Goal: Task Accomplishment & Management: Complete application form

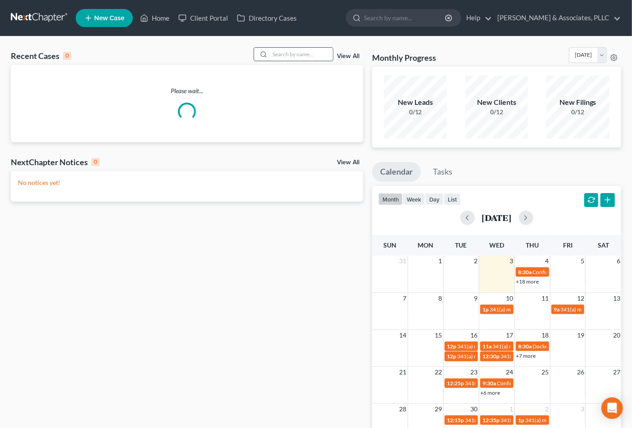
click at [302, 56] on input "search" at bounding box center [301, 54] width 63 height 13
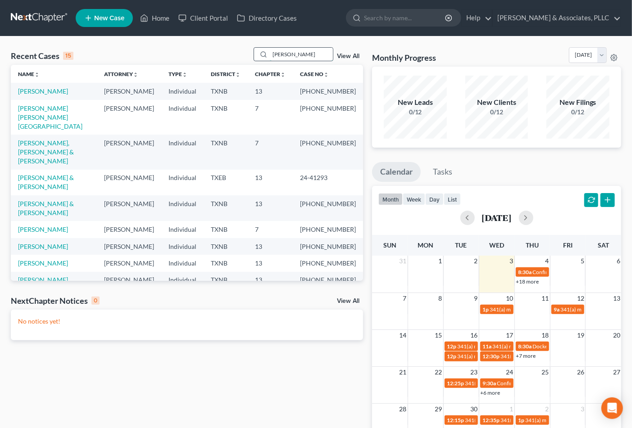
type input "[PERSON_NAME]"
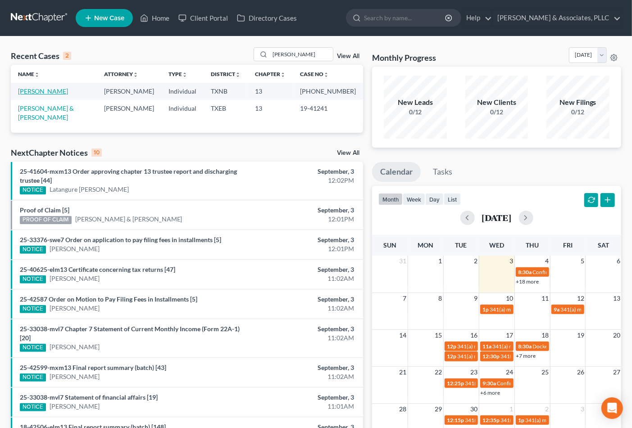
click at [21, 95] on link "[PERSON_NAME]" at bounding box center [43, 91] width 50 height 8
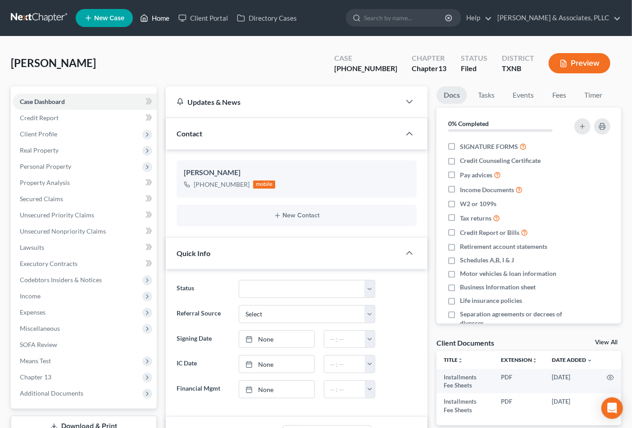
click at [159, 15] on link "Home" at bounding box center [155, 18] width 38 height 16
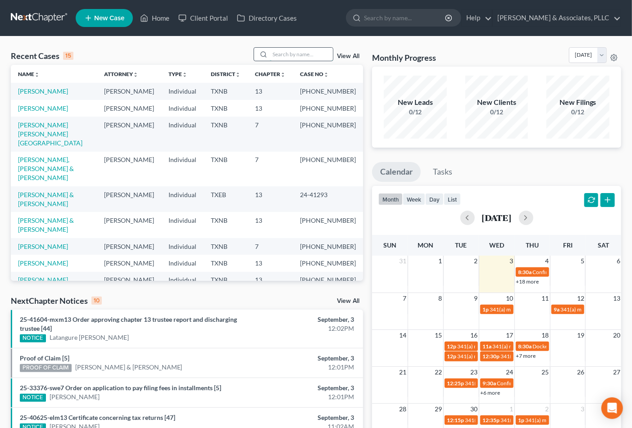
click at [282, 53] on input "search" at bounding box center [301, 54] width 63 height 13
type input "[PERSON_NAME]"
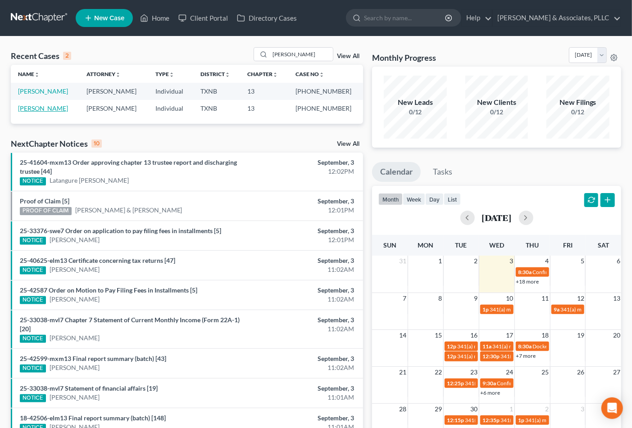
click at [48, 107] on link "[PERSON_NAME]" at bounding box center [43, 108] width 50 height 8
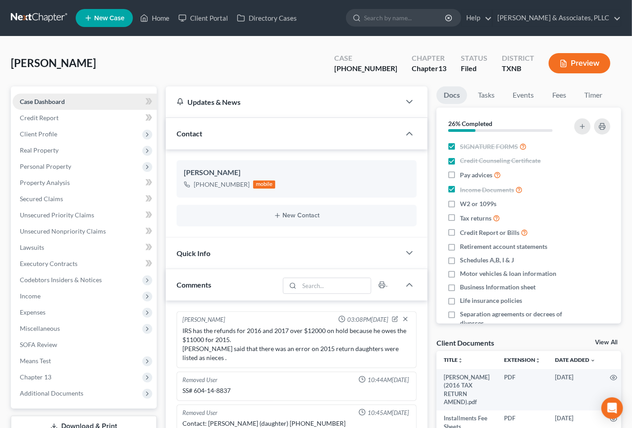
scroll to position [292, 0]
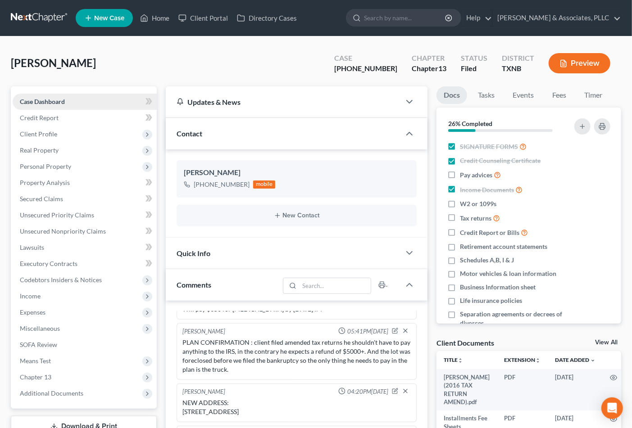
click at [39, 105] on link "Case Dashboard" at bounding box center [85, 102] width 144 height 16
click at [154, 14] on link "Home" at bounding box center [155, 18] width 38 height 16
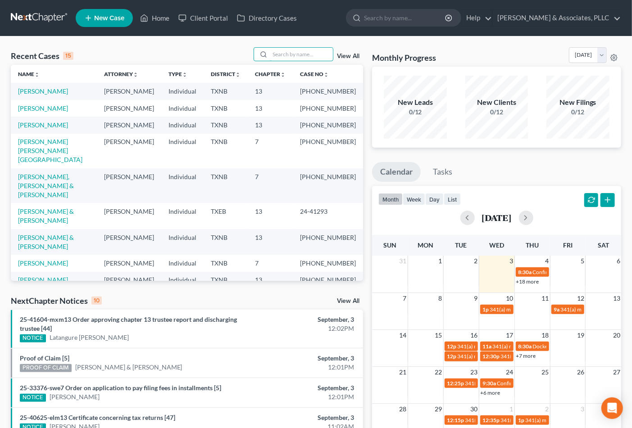
drag, startPoint x: 283, startPoint y: 47, endPoint x: 273, endPoint y: 63, distance: 18.4
click at [283, 48] on input "search" at bounding box center [301, 54] width 63 height 13
type input "[PERSON_NAME]"
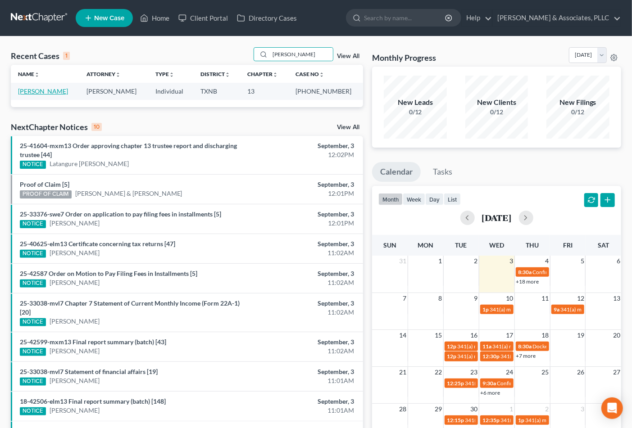
click at [24, 90] on link "[PERSON_NAME]" at bounding box center [43, 91] width 50 height 8
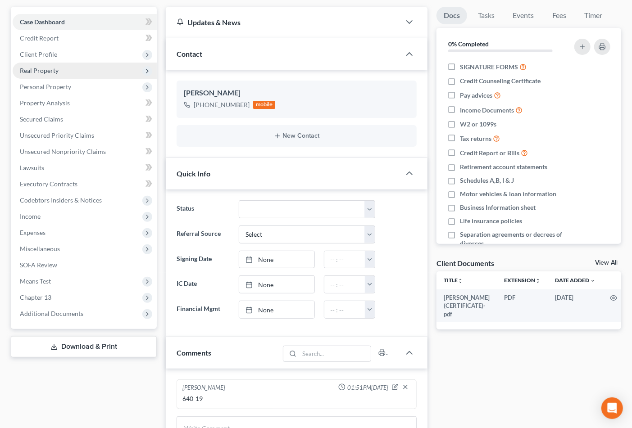
scroll to position [100, 0]
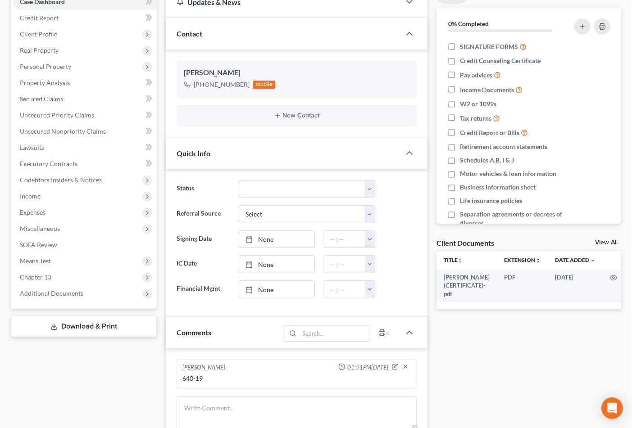
drag, startPoint x: 37, startPoint y: 195, endPoint x: 514, endPoint y: 8, distance: 512.2
click at [37, 195] on span "Income" at bounding box center [30, 196] width 21 height 8
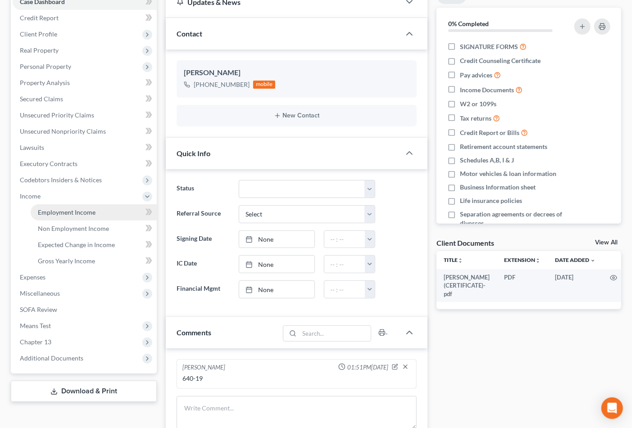
click at [61, 213] on span "Employment Income" at bounding box center [67, 213] width 58 height 8
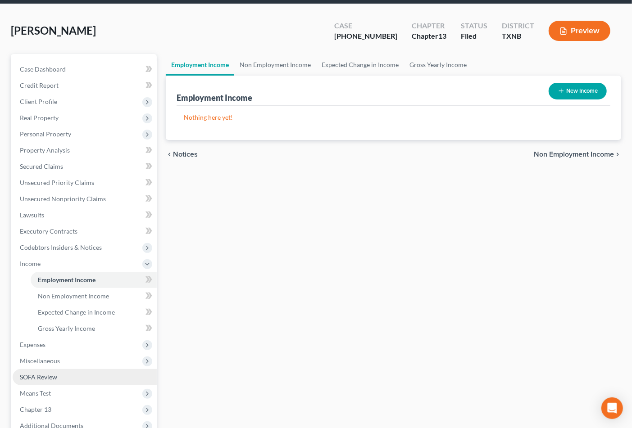
scroll to position [50, 0]
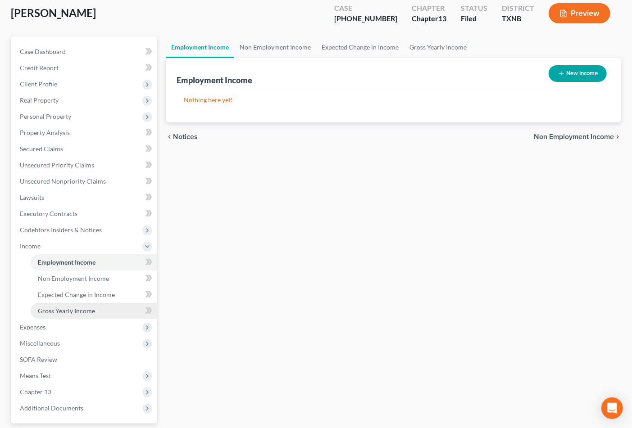
click at [66, 309] on span "Gross Yearly Income" at bounding box center [66, 311] width 57 height 8
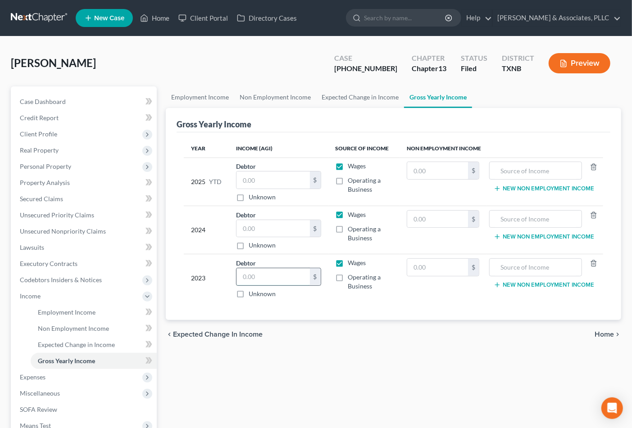
click at [294, 281] on input "text" at bounding box center [272, 276] width 73 height 17
type input "0.00"
click at [66, 200] on link "Secured Claims" at bounding box center [85, 199] width 144 height 16
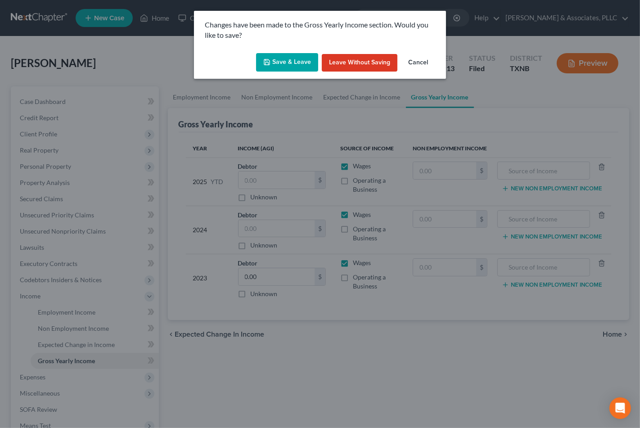
click at [305, 58] on button "Save & Leave" at bounding box center [287, 62] width 62 height 19
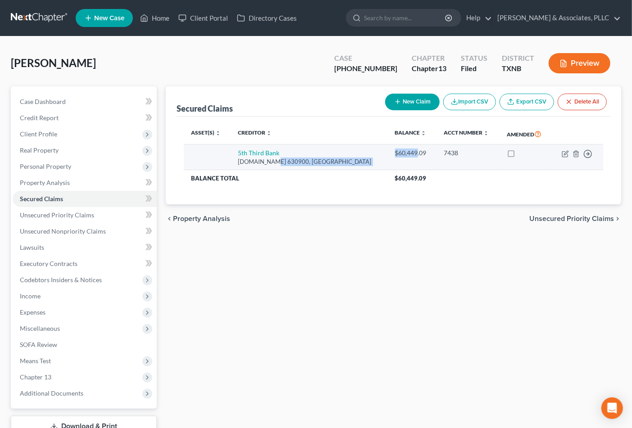
drag, startPoint x: 273, startPoint y: 159, endPoint x: 397, endPoint y: 154, distance: 123.5
click at [397, 154] on tr "5th Third Bank [DOMAIN_NAME] 630900, [GEOGRAPHIC_DATA] $60,449.09 7438 Move to …" at bounding box center [393, 158] width 419 height 26
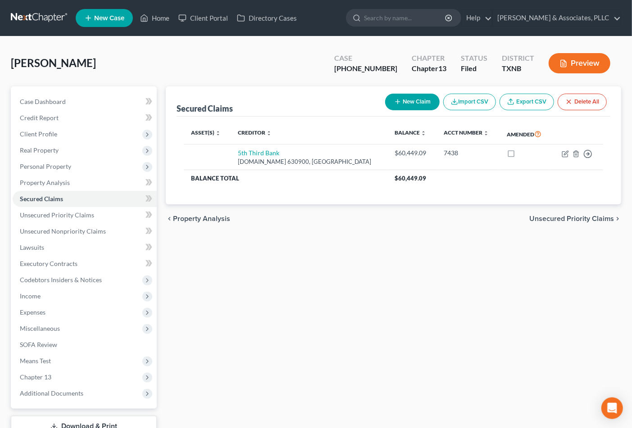
click at [341, 264] on div "Secured Claims New Claim Import CSV Export CSV Delete All Asset(s) expand_more …" at bounding box center [393, 261] width 464 height 351
click at [413, 95] on button "New Claim" at bounding box center [412, 102] width 54 height 17
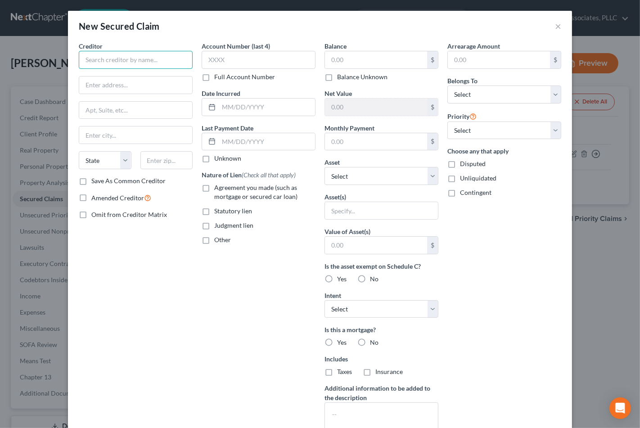
click at [119, 62] on input "text" at bounding box center [136, 60] width 114 height 18
type input "Shellpoint"
type input "Po box 10826"
click at [163, 158] on input "text" at bounding box center [167, 160] width 53 height 18
type input "29603"
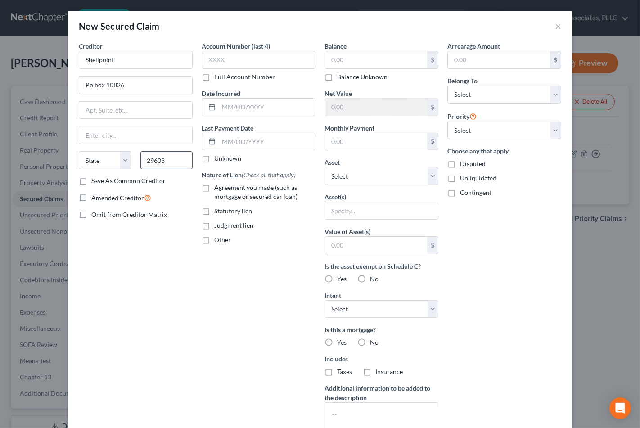
type input "[GEOGRAPHIC_DATA]"
select select "42"
click at [240, 61] on input "text" at bounding box center [259, 60] width 114 height 18
type input "3417"
click at [237, 192] on label "Agreement you made (such as mortgage or secured car loan)" at bounding box center [264, 192] width 101 height 18
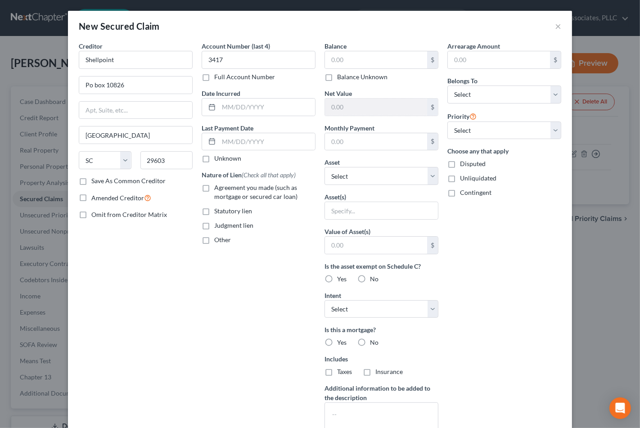
click at [224, 189] on input "Agreement you made (such as mortgage or secured car loan)" at bounding box center [221, 186] width 6 height 6
checkbox input "true"
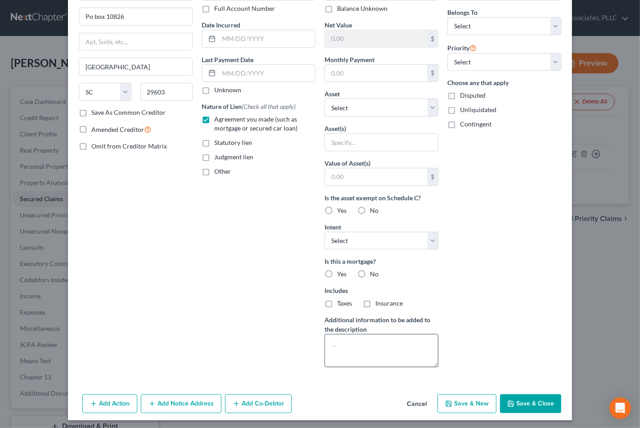
scroll to position [72, 0]
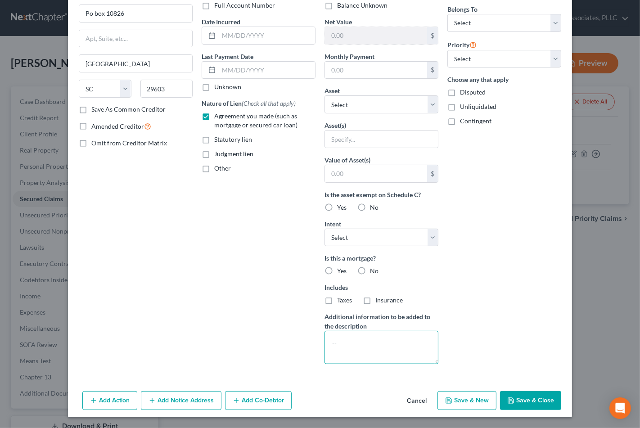
click at [356, 350] on textarea at bounding box center [382, 347] width 114 height 33
click at [416, 347] on textarea "Mortgage Loan under Husbands name only." at bounding box center [382, 347] width 114 height 33
click at [377, 350] on textarea "Mortgage Loan under Husband's name only." at bounding box center [382, 347] width 114 height 33
click at [358, 345] on textarea "Mortgage Loan under Husband's name only." at bounding box center [382, 347] width 114 height 33
click at [368, 344] on textarea "Mortgage loan under Husband's name only." at bounding box center [382, 347] width 114 height 33
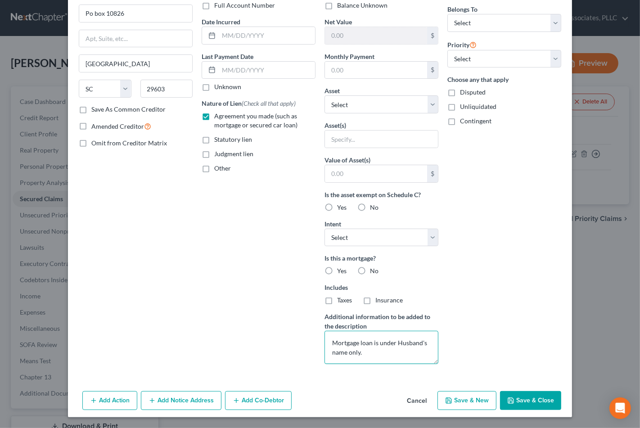
type textarea "Mortgage loan is under Husband's name only."
click at [279, 72] on input "text" at bounding box center [267, 70] width 96 height 17
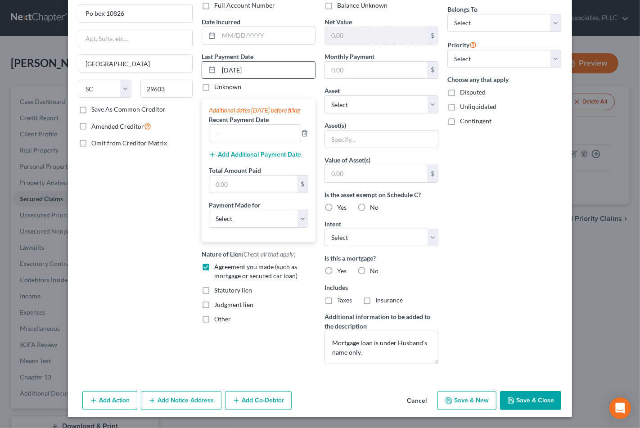
drag, startPoint x: 227, startPoint y: 72, endPoint x: 233, endPoint y: 72, distance: 5.4
click at [233, 72] on input "[DATE]" at bounding box center [267, 70] width 96 height 17
type input "[DATE]"
click at [245, 142] on input "text" at bounding box center [254, 133] width 91 height 17
type input "[DATE]"
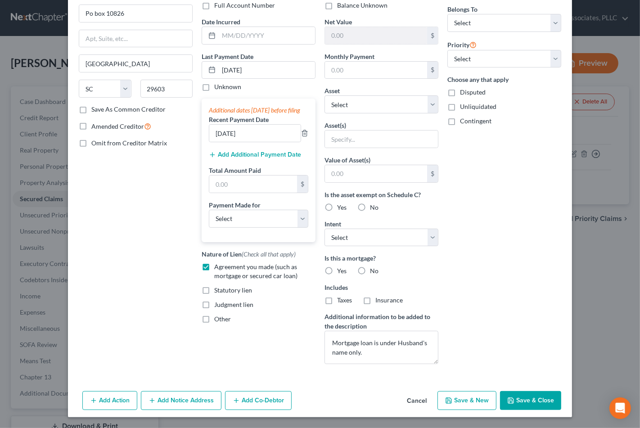
click at [263, 159] on button "Add Additional Payment Date" at bounding box center [255, 154] width 92 height 7
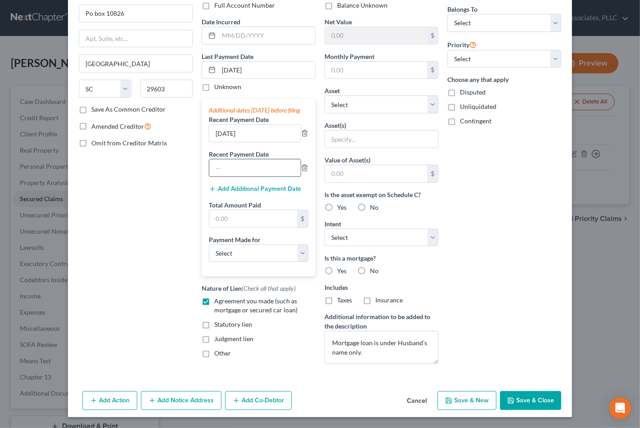
click at [245, 177] on input "text" at bounding box center [254, 167] width 91 height 17
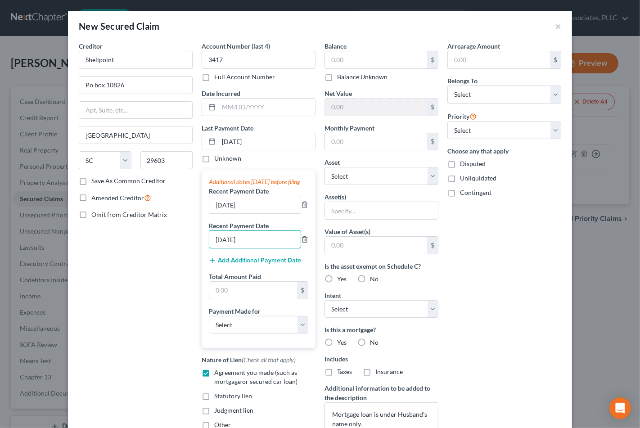
type input "[DATE]"
click at [231, 309] on div "Additional dates [DATE] before filing Recent Payment Date [DATE] Recent Payment…" at bounding box center [259, 259] width 114 height 178
click at [236, 299] on input "text" at bounding box center [253, 290] width 88 height 17
click at [246, 299] on input "text" at bounding box center [253, 290] width 88 height 17
type input "3,201.30"
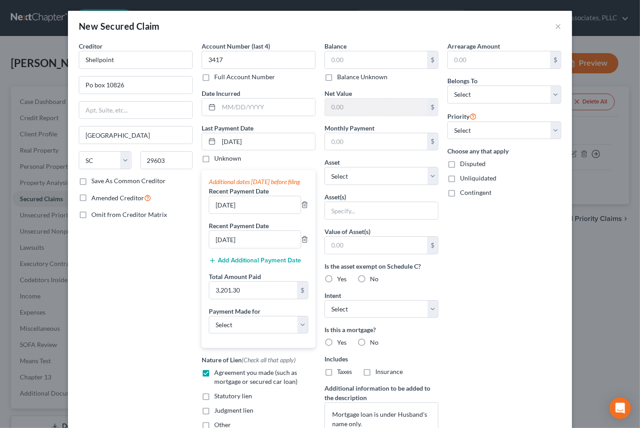
click at [479, 276] on div "Arrearage Amount $ Belongs To * Select Debtor 1 Only Debtor 2 Only Debtor 1 And…" at bounding box center [504, 242] width 123 height 402
click at [365, 61] on input "text" at bounding box center [376, 59] width 102 height 17
type input "108,419.77"
click at [467, 92] on select "Select Debtor 1 Only Debtor 2 Only Debtor 1 And Debtor 2 Only At Least One Of T…" at bounding box center [505, 95] width 114 height 18
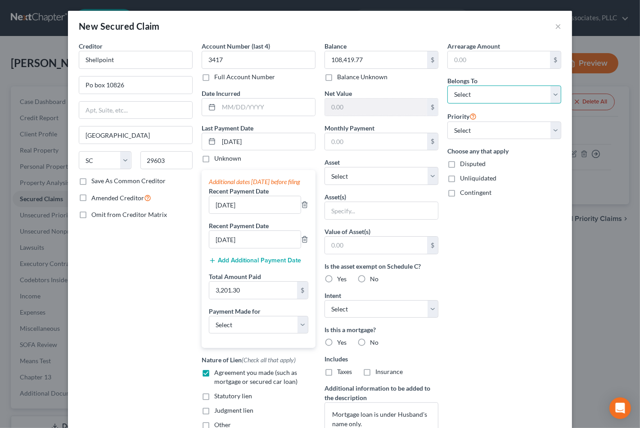
select select "0"
click at [448, 86] on select "Select Debtor 1 Only Debtor 2 Only Debtor 1 And Debtor 2 Only At Least One Of T…" at bounding box center [505, 95] width 114 height 18
click at [505, 206] on div "Arrearage Amount $ Belongs To * Select Debtor 1 Only Debtor 2 Only Debtor 1 And…" at bounding box center [504, 242] width 123 height 402
click at [479, 138] on select "Select 1st 2nd 3rd 4th 5th 6th 7th 8th 9th 10th 11th 12th 13th 14th 15th 16th 1…" at bounding box center [505, 131] width 114 height 18
select select "0"
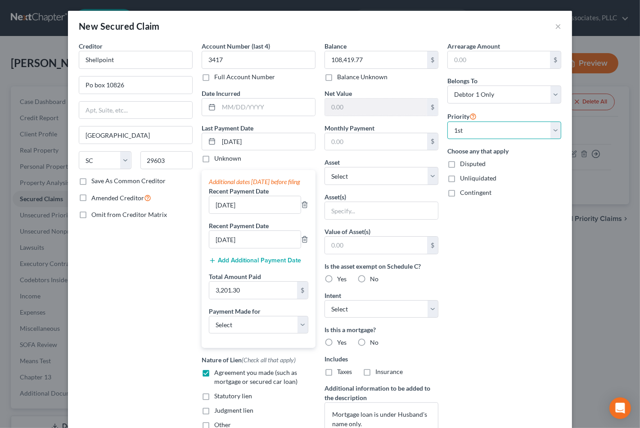
click at [448, 122] on select "Select 1st 2nd 3rd 4th 5th 6th 7th 8th 9th 10th 11th 12th 13th 14th 15th 16th 1…" at bounding box center [505, 131] width 114 height 18
drag, startPoint x: 508, startPoint y: 277, endPoint x: 469, endPoint y: 245, distance: 49.9
click at [506, 275] on div "Arrearage Amount $ Belongs To * Select Debtor 1 Only Debtor 2 Only Debtor 1 And…" at bounding box center [504, 242] width 123 height 402
click at [492, 263] on div "Arrearage Amount $ Belongs To * Select Debtor 1 Only Debtor 2 Only Debtor 1 And…" at bounding box center [504, 242] width 123 height 402
click at [353, 140] on input "text" at bounding box center [376, 141] width 102 height 17
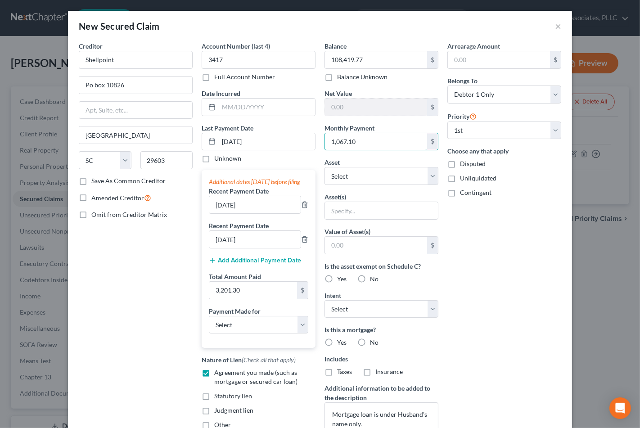
type input "1,067.10"
click at [516, 268] on div "Arrearage Amount $ Belongs To * Select Debtor 1 Only Debtor 2 Only Debtor 1 And…" at bounding box center [504, 242] width 123 height 402
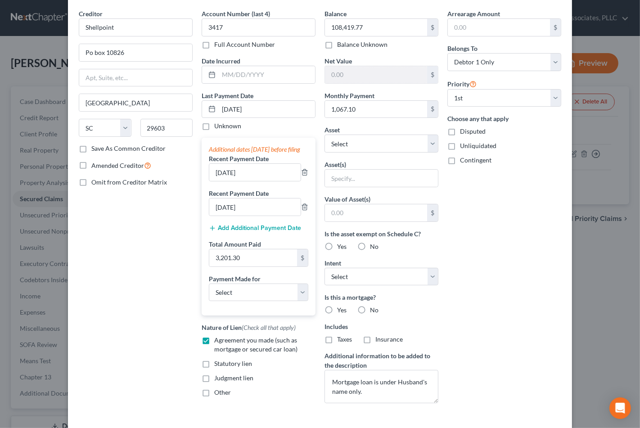
scroll to position [50, 0]
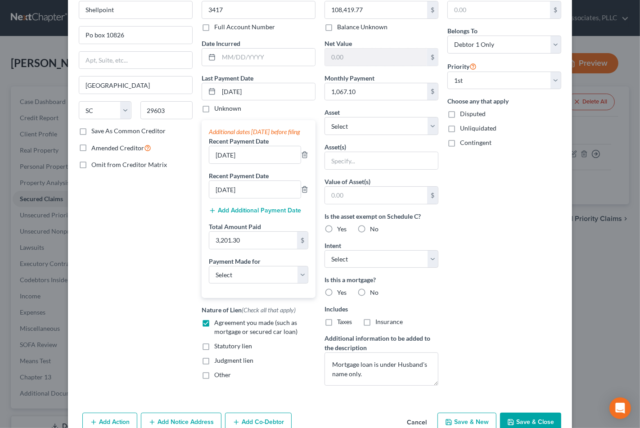
click at [113, 164] on span "Omit from Creditor Matrix" at bounding box center [129, 165] width 76 height 8
click at [101, 164] on input "Omit from Creditor Matrix" at bounding box center [98, 163] width 6 height 6
checkbox input "true"
click at [460, 229] on div "Arrearage Amount $ Belongs To * Select Debtor 1 Only Debtor 2 Only Debtor 1 And…" at bounding box center [504, 192] width 123 height 402
click at [332, 230] on div "Yes" at bounding box center [336, 229] width 22 height 9
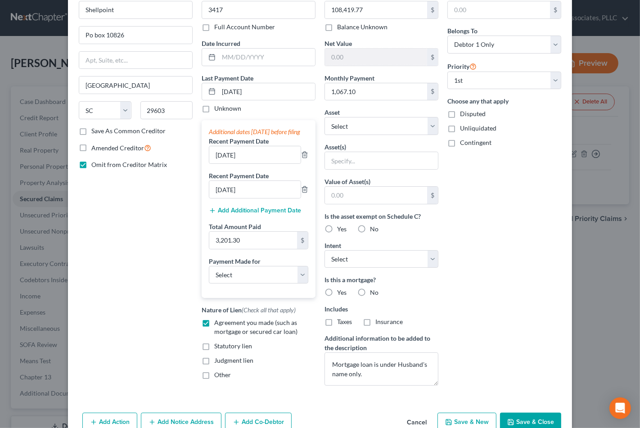
click at [337, 230] on label "Yes" at bounding box center [341, 229] width 9 height 9
click at [341, 230] on input "Yes" at bounding box center [344, 228] width 6 height 6
radio input "true"
click at [341, 251] on select "Select Surrender Redeem Reaffirm Avoid Other" at bounding box center [382, 259] width 114 height 18
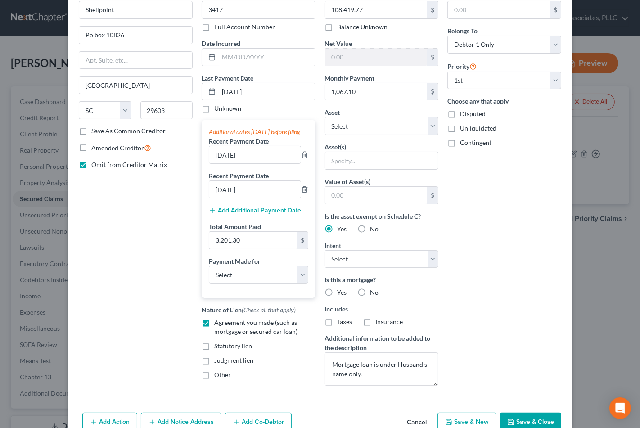
click at [518, 278] on div "Arrearage Amount $ Belongs To * Select Debtor 1 Only Debtor 2 Only Debtor 1 And…" at bounding box center [504, 192] width 123 height 402
click at [337, 293] on label "Yes" at bounding box center [341, 292] width 9 height 9
click at [341, 293] on input "Yes" at bounding box center [344, 291] width 6 height 6
radio input "true"
drag, startPoint x: 326, startPoint y: 325, endPoint x: 354, endPoint y: 328, distance: 28.9
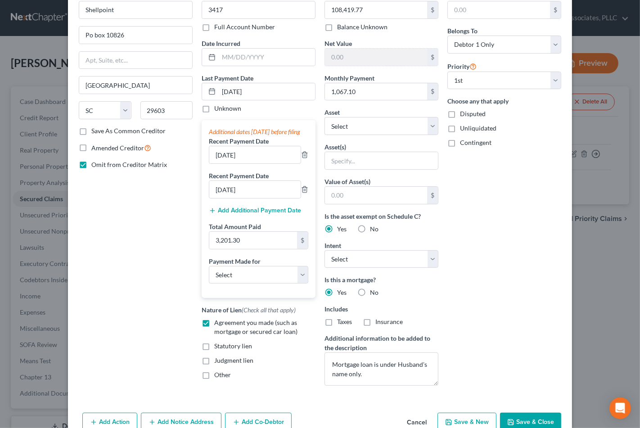
click at [337, 326] on label "Taxes" at bounding box center [344, 321] width 15 height 9
click at [341, 323] on input "Taxes" at bounding box center [344, 320] width 6 height 6
checkbox input "true"
click at [376, 327] on label "Insurance" at bounding box center [389, 321] width 27 height 9
click at [379, 323] on input "Insurance" at bounding box center [382, 320] width 6 height 6
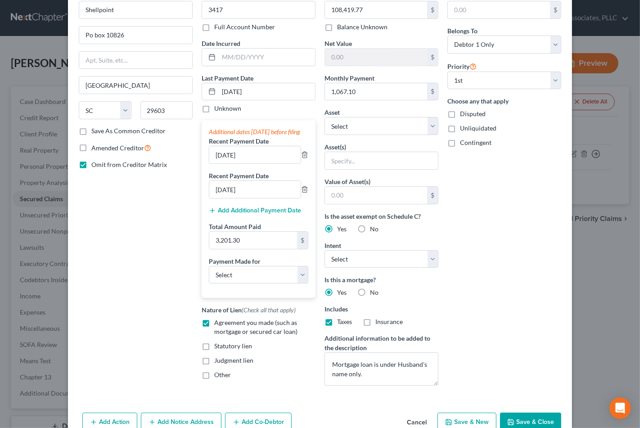
checkbox input "true"
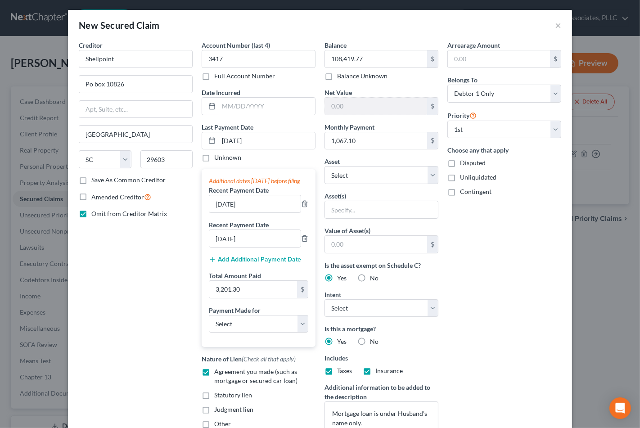
scroll to position [0, 0]
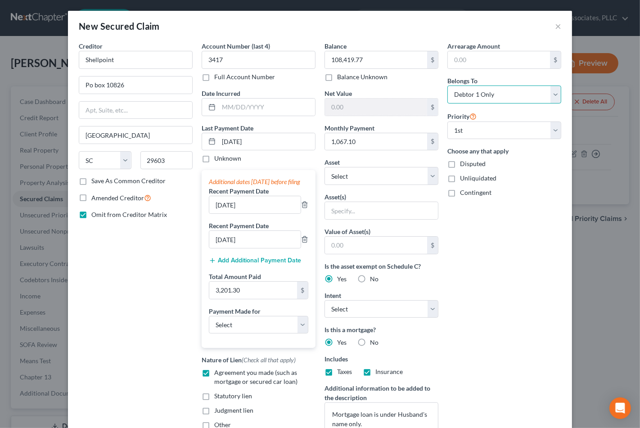
drag, startPoint x: 483, startPoint y: 97, endPoint x: 483, endPoint y: 103, distance: 5.4
click at [483, 97] on select "Select Debtor 1 Only Debtor 2 Only Debtor 1 And Debtor 2 Only At Least One Of T…" at bounding box center [505, 95] width 114 height 18
select select "2"
click at [448, 86] on select "Select Debtor 1 Only Debtor 2 Only Debtor 1 And Debtor 2 Only At Least One Of T…" at bounding box center [505, 95] width 114 height 18
click at [521, 257] on div "Arrearage Amount $ Belongs To * Select Debtor 1 Only Debtor 2 Only Debtor 1 And…" at bounding box center [504, 242] width 123 height 402
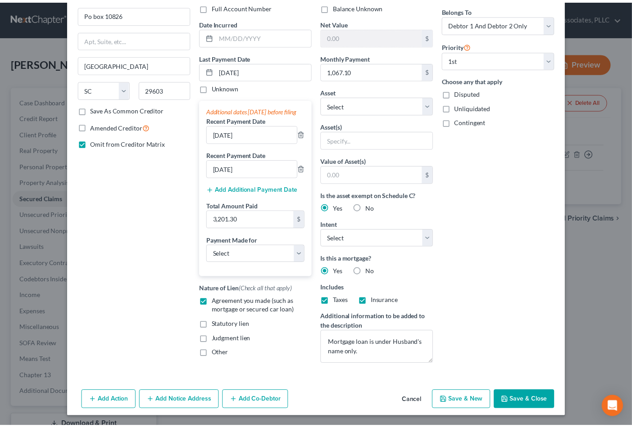
scroll to position [75, 0]
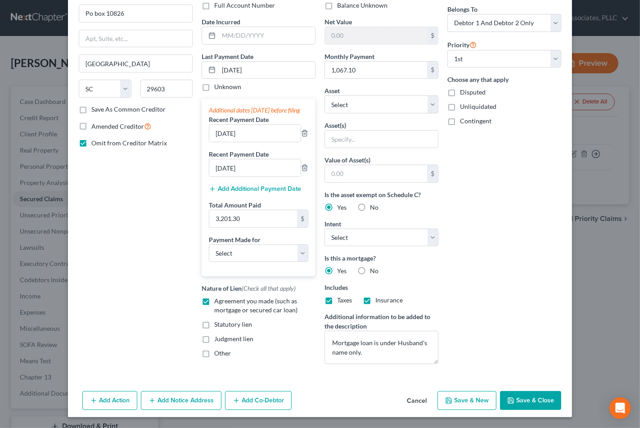
drag, startPoint x: 543, startPoint y: 397, endPoint x: 307, endPoint y: 268, distance: 269.5
click at [323, 270] on div "New Secured Claim × Creditor * Shellpoint Po box 10826 [GEOGRAPHIC_DATA] [US_ST…" at bounding box center [320, 178] width 504 height 478
click at [262, 254] on select "Select Car Credit Card Loan Repayment Mortgage Other Suppliers Or Vendors" at bounding box center [259, 254] width 100 height 18
select select "3"
click at [209, 250] on select "Select Car Credit Card Loan Repayment Mortgage Other Suppliers Or Vendors" at bounding box center [259, 254] width 100 height 18
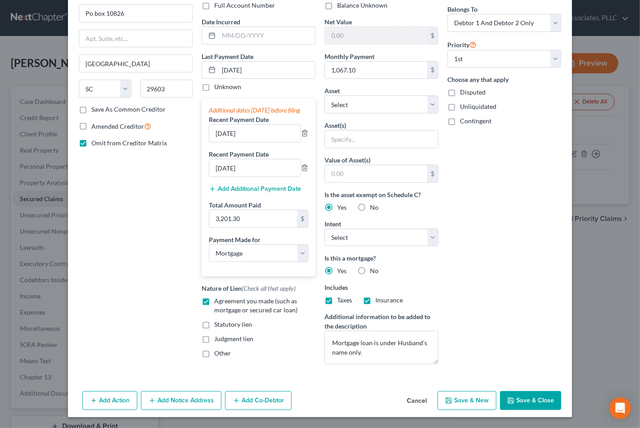
click at [523, 404] on button "Save & Close" at bounding box center [530, 400] width 61 height 19
select select
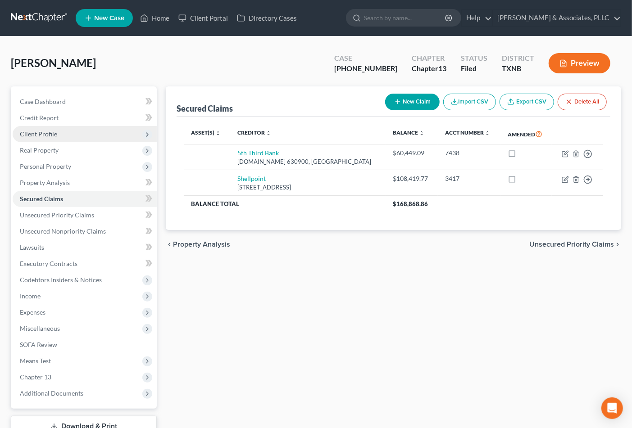
click at [45, 136] on span "Client Profile" at bounding box center [38, 134] width 37 height 8
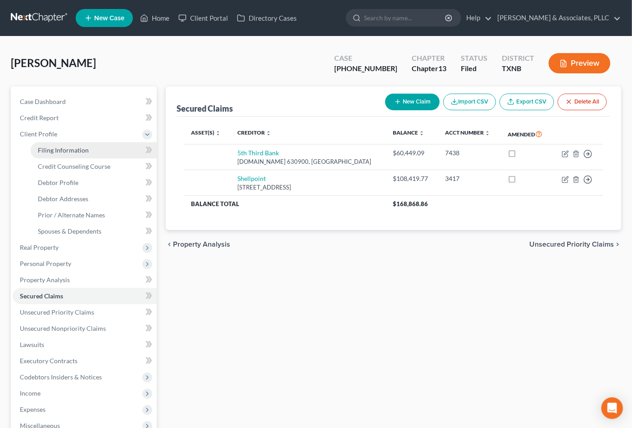
click at [48, 151] on span "Filing Information" at bounding box center [63, 150] width 51 height 8
select select "1"
select select "0"
select select "3"
select select "45"
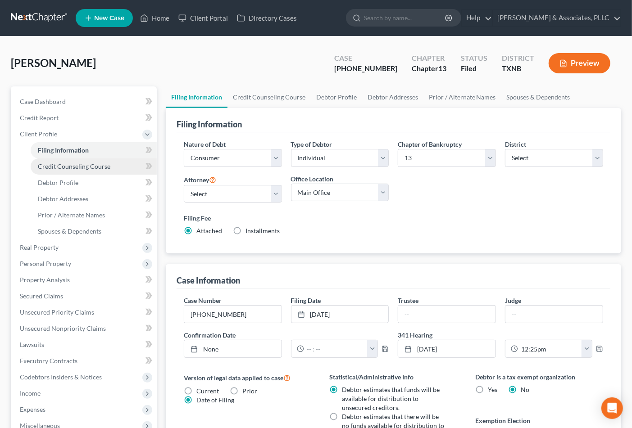
click at [62, 165] on span "Credit Counseling Course" at bounding box center [74, 167] width 73 height 8
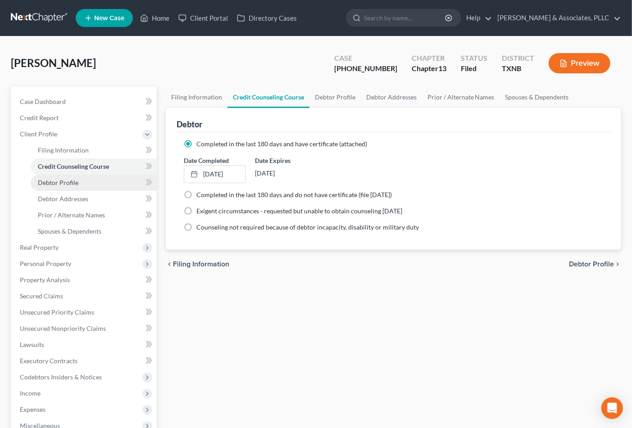
click at [64, 181] on span "Debtor Profile" at bounding box center [58, 183] width 41 height 8
select select "1"
select select "2"
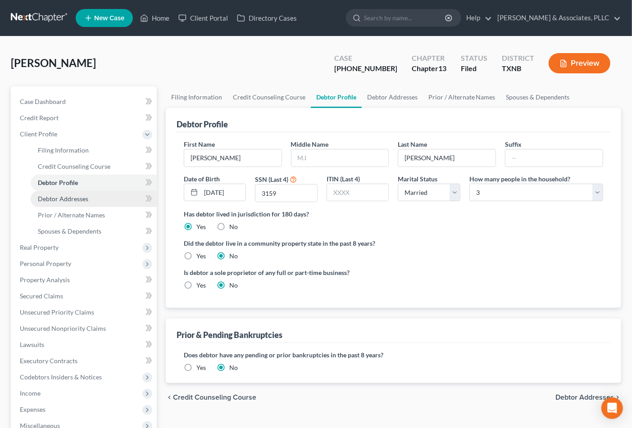
click at [63, 197] on span "Debtor Addresses" at bounding box center [63, 199] width 50 height 8
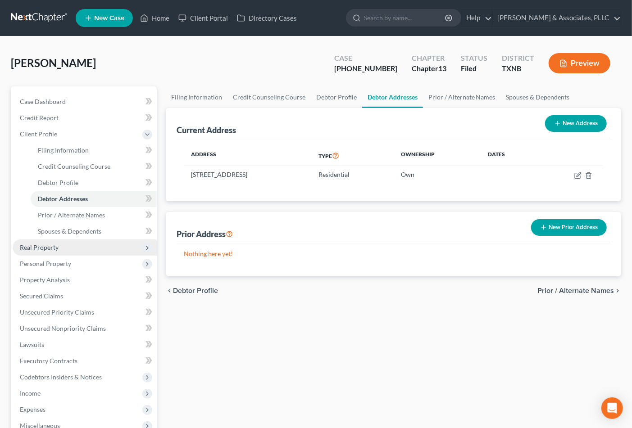
click at [40, 249] on span "Real Property" at bounding box center [39, 248] width 39 height 8
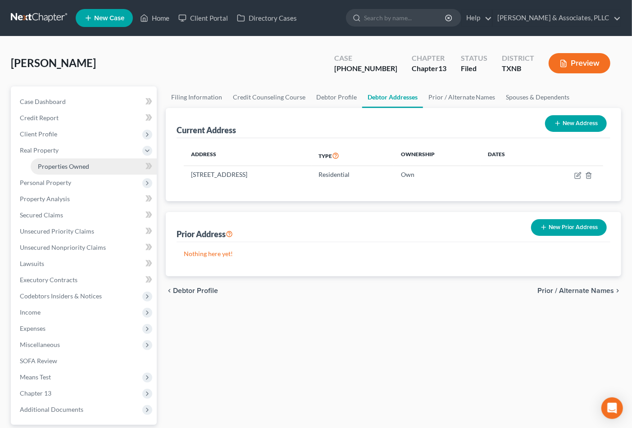
click at [47, 166] on span "Properties Owned" at bounding box center [63, 167] width 51 height 8
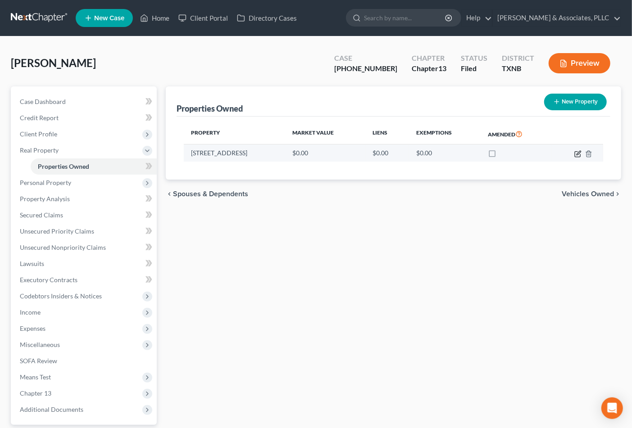
click at [574, 152] on icon "button" at bounding box center [577, 153] width 7 height 7
select select "45"
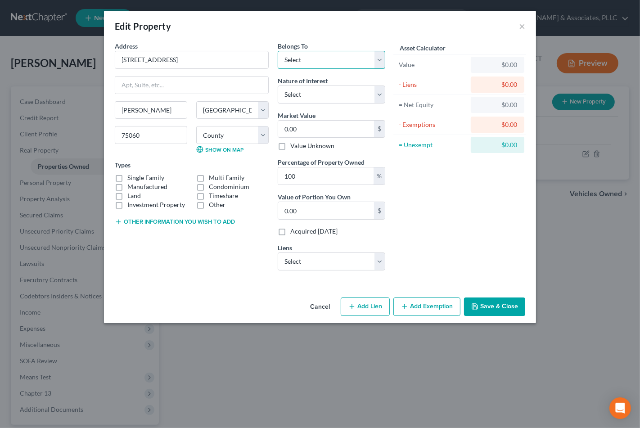
click at [321, 62] on select "Select Debtor 1 Only Debtor 2 Only Debtor 1 And Debtor 2 Only At Least One Of T…" at bounding box center [332, 60] width 108 height 18
select select "0"
click at [278, 51] on select "Select Debtor 1 Only Debtor 2 Only Debtor 1 And Debtor 2 Only At Least One Of T…" at bounding box center [332, 60] width 108 height 18
click at [313, 92] on select "Select Fee Simple Joint Tenant Life Estate Equitable Interest Future Interest T…" at bounding box center [332, 95] width 108 height 18
select select "1"
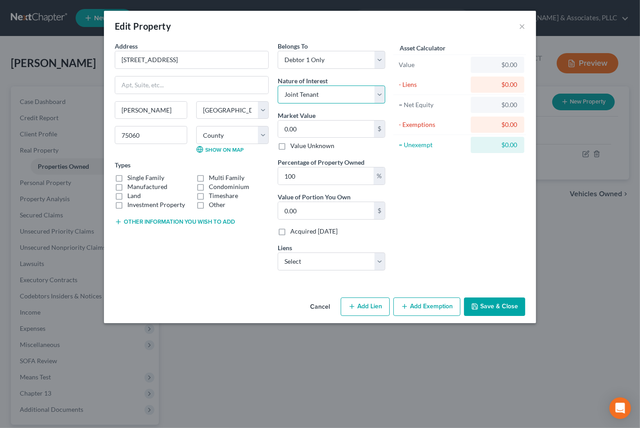
click at [278, 86] on select "Select Fee Simple Joint Tenant Life Estate Equitable Interest Future Interest T…" at bounding box center [332, 95] width 108 height 18
click at [183, 304] on div "Cancel Add Lien Add Lease Add Exemption Save & Close" at bounding box center [320, 309] width 432 height 30
click at [194, 268] on div "Address * 531 [GEOGRAPHIC_DATA] [GEOGRAPHIC_DATA] [US_STATE][GEOGRAPHIC_DATA] […" at bounding box center [191, 159] width 163 height 236
click at [427, 224] on div "Asset Calculator Value $0.00 - Liens $0.00 = Net Equity $0.00 - Exemptions $0.0…" at bounding box center [460, 159] width 140 height 236
click at [150, 177] on label "Single Family" at bounding box center [145, 177] width 37 height 9
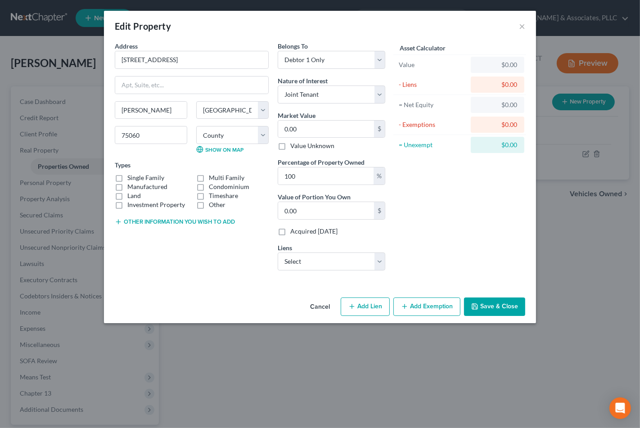
click at [137, 177] on input "Single Family" at bounding box center [134, 176] width 6 height 6
checkbox input "true"
click at [439, 212] on div "Asset Calculator Value $0.00 - Liens $0.00 = Net Equity $0.00 - Exemptions $0.0…" at bounding box center [460, 159] width 140 height 236
click at [323, 122] on input "0.00" at bounding box center [326, 129] width 96 height 17
click at [327, 131] on input "0.00" at bounding box center [326, 129] width 96 height 17
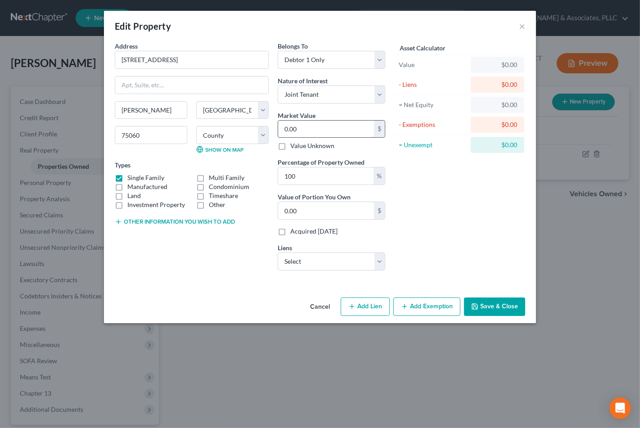
click at [327, 131] on input "0.00" at bounding box center [326, 129] width 96 height 17
type input "4"
type input "4.00"
type input "40"
type input "40.00"
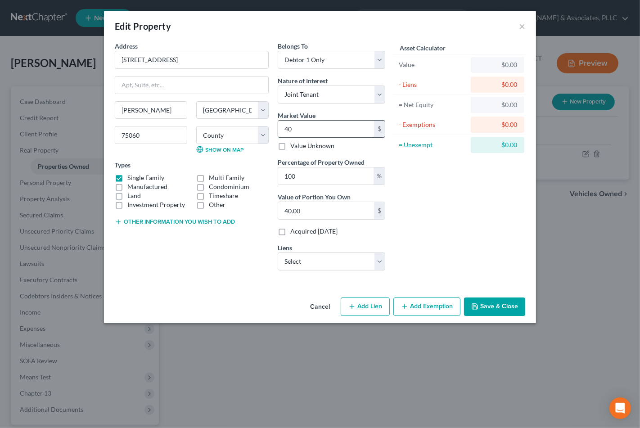
type input "403"
type input "403.00"
type input "4030"
type input "4,030.00"
type input "4,0300"
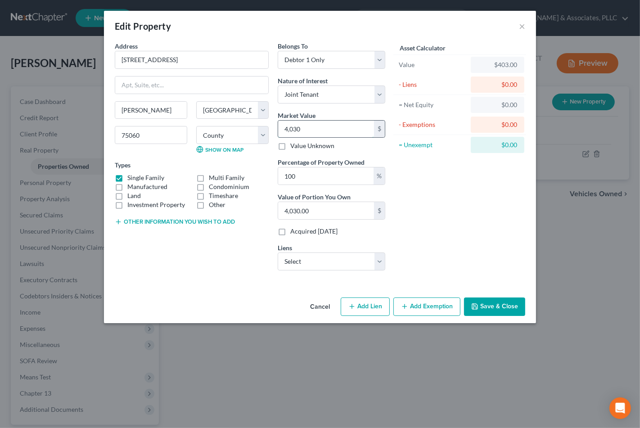
type input "40,300.00"
type input "40,3000"
type input "403,000.00"
click at [514, 216] on div "Asset Calculator Value $403,000.00 - Liens $0.00 = Net Equity $403,000.00 - Exe…" at bounding box center [460, 159] width 140 height 236
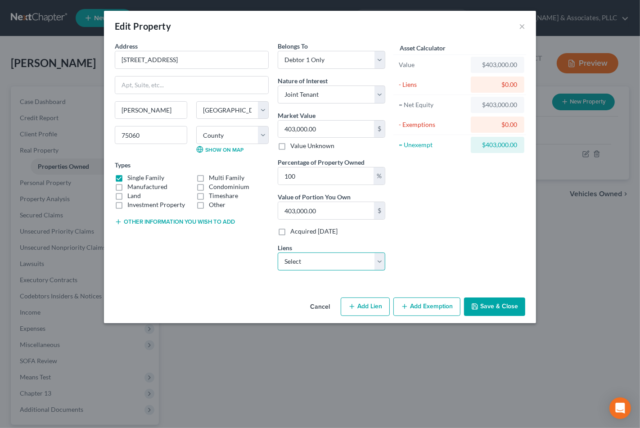
drag, startPoint x: 323, startPoint y: 262, endPoint x: 318, endPoint y: 270, distance: 9.3
click at [323, 262] on select "Select 5th Third Bank - $60,449.09 Shellpoint - $108,419.77" at bounding box center [332, 262] width 108 height 18
select select "1"
click at [278, 253] on select "Select 5th Third Bank - $60,449.09 Shellpoint - $108,419.77" at bounding box center [332, 262] width 108 height 18
select select
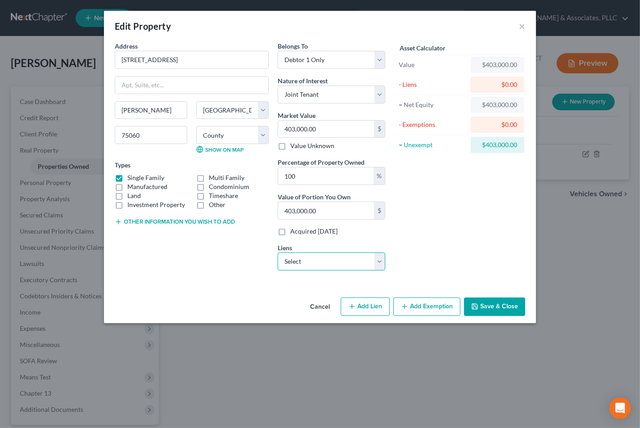
select select "42"
select select "2"
select select "0"
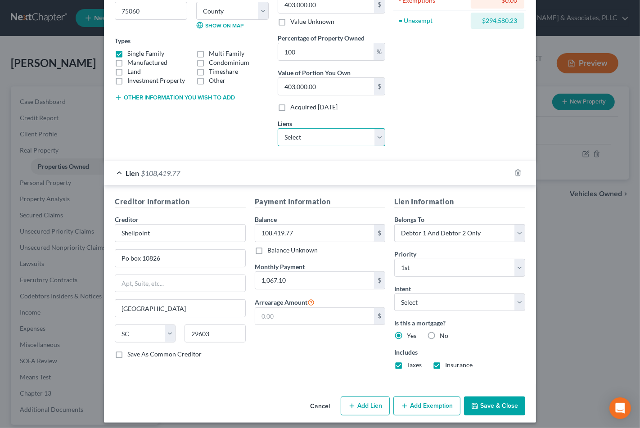
scroll to position [131, 0]
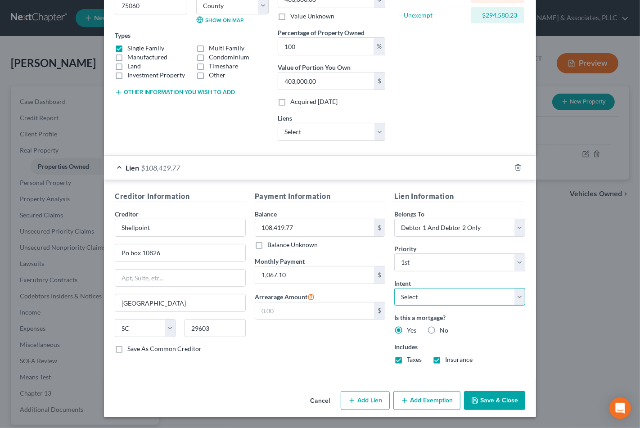
click at [431, 298] on select "Select Surrender Redeem Reaffirm Avoid Other" at bounding box center [460, 297] width 131 height 18
select select "2"
click at [395, 288] on select "Select Surrender Redeem Reaffirm Avoid Other" at bounding box center [460, 297] width 131 height 18
drag, startPoint x: 484, startPoint y: 396, endPoint x: 254, endPoint y: 349, distance: 234.0
click at [239, 347] on div "Edit Property × Address * 531 [GEOGRAPHIC_DATA] [GEOGRAPHIC_DATA] [US_STATE][GE…" at bounding box center [320, 149] width 432 height 536
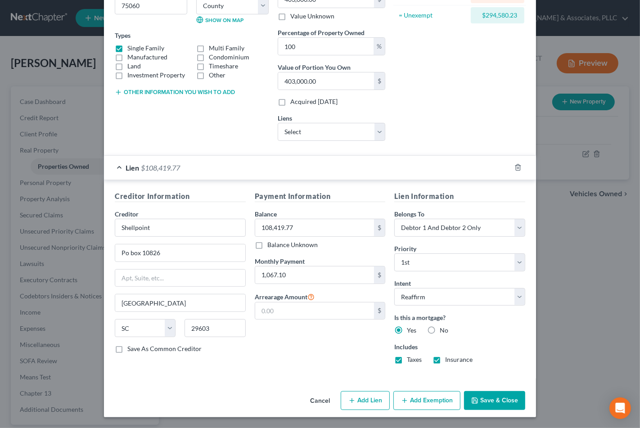
click at [276, 348] on div "Payment Information Balance 108,419.77 $ Balance Unknown Balance Undetermined 1…" at bounding box center [320, 281] width 140 height 181
click at [488, 341] on div "Lien Information Belongs To * Select Debtor 1 Only Debtor 2 Only Debtor 1 And D…" at bounding box center [460, 281] width 140 height 181
click at [302, 349] on div "Payment Information Balance 108,419.77 $ Balance Unknown Balance Undetermined 1…" at bounding box center [320, 281] width 140 height 181
click at [472, 348] on label "Includes" at bounding box center [460, 346] width 131 height 9
click at [425, 300] on select "Select Surrender Redeem Reaffirm Avoid Other" at bounding box center [460, 297] width 131 height 18
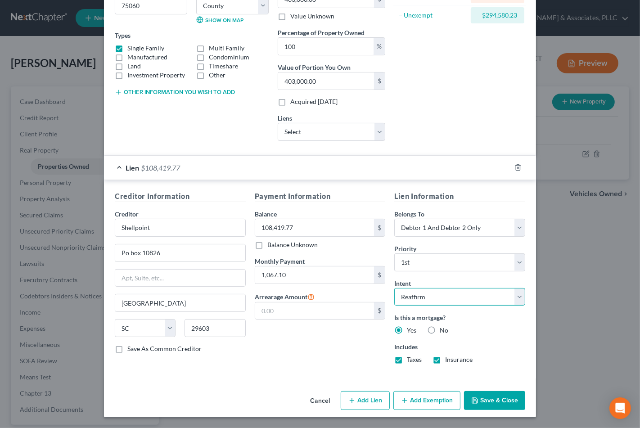
click at [425, 300] on select "Select Surrender Redeem Reaffirm Avoid Other" at bounding box center [460, 297] width 131 height 18
click at [369, 404] on button "Add Lien" at bounding box center [365, 400] width 49 height 19
select select "0"
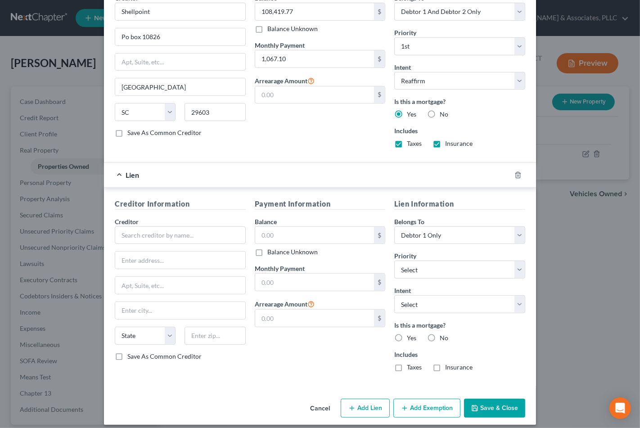
scroll to position [354, 0]
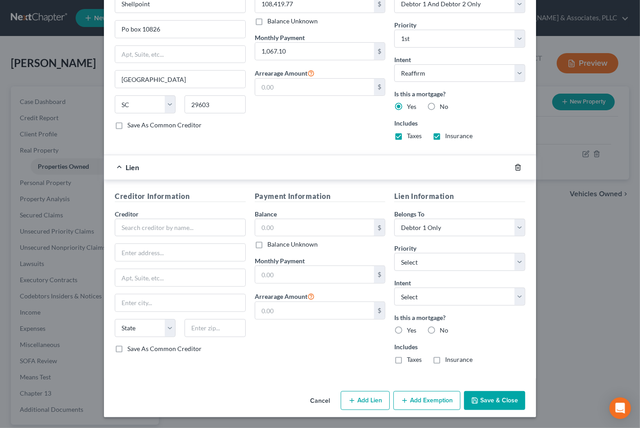
click at [516, 170] on icon "button" at bounding box center [518, 167] width 4 height 6
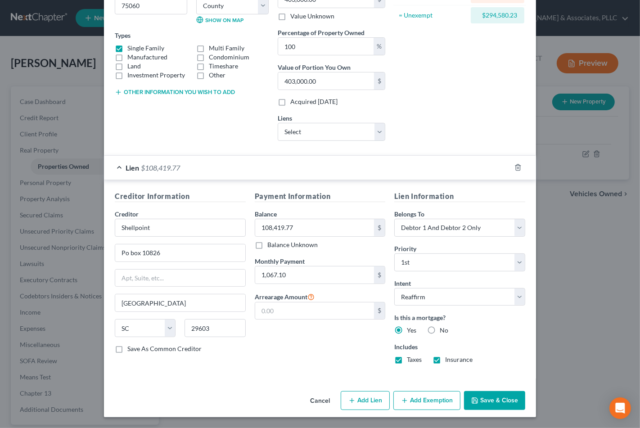
scroll to position [131, 0]
click at [480, 398] on button "Save & Close" at bounding box center [494, 400] width 61 height 19
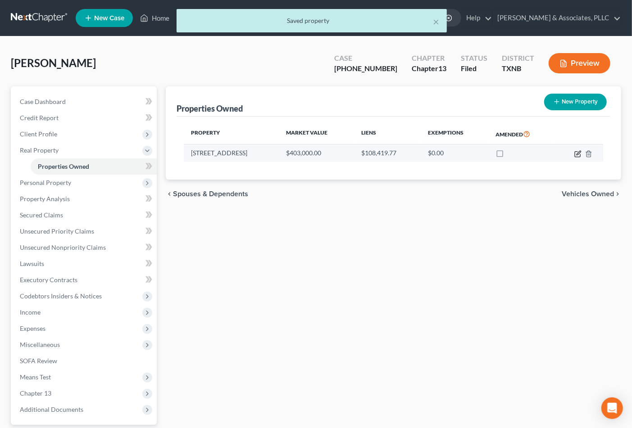
click at [574, 151] on icon "button" at bounding box center [577, 153] width 7 height 7
select select "45"
select select "56"
select select "0"
select select "1"
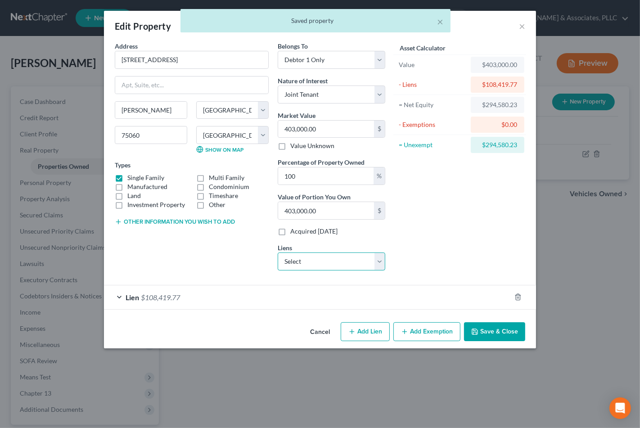
click at [331, 259] on select "Select 5th Third Bank - $60,449.09" at bounding box center [332, 262] width 108 height 18
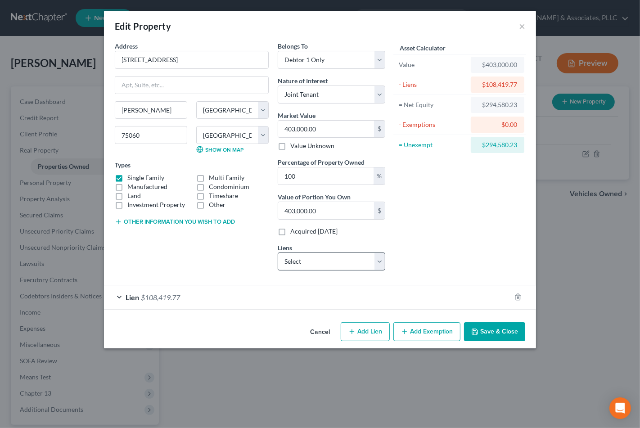
select select "36"
select select "2"
select select "0"
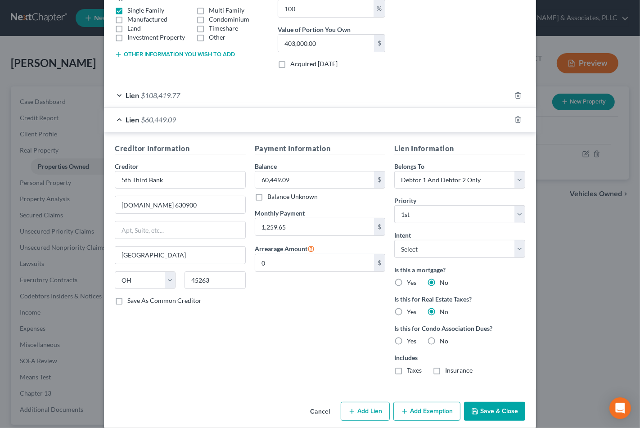
scroll to position [178, 0]
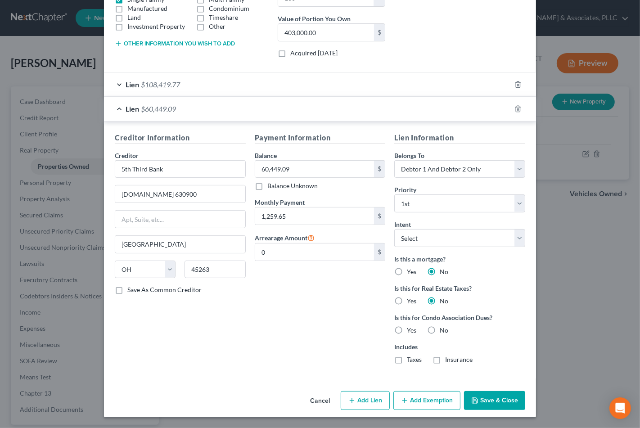
click at [407, 274] on label "Yes" at bounding box center [411, 272] width 9 height 9
click at [411, 273] on input "Yes" at bounding box center [414, 271] width 6 height 6
radio input "true"
radio input "false"
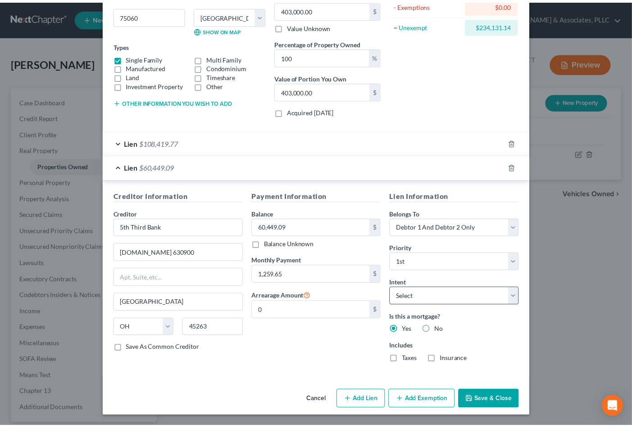
scroll to position [120, 0]
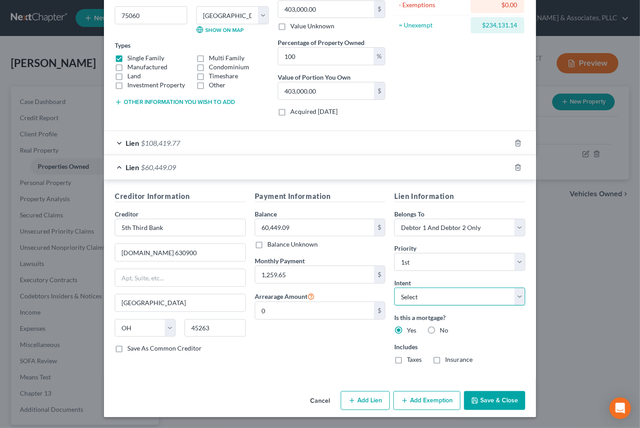
drag, startPoint x: 414, startPoint y: 293, endPoint x: 412, endPoint y: 305, distance: 11.9
click at [414, 295] on select "Select Surrender Redeem Reaffirm Avoid Other" at bounding box center [460, 297] width 131 height 18
select select "2"
click at [395, 288] on select "Select Surrender Redeem Reaffirm Avoid Other" at bounding box center [460, 297] width 131 height 18
click at [322, 347] on div "Payment Information Balance 60,449.09 $ Balance Unknown Balance Undetermined 60…" at bounding box center [320, 281] width 140 height 181
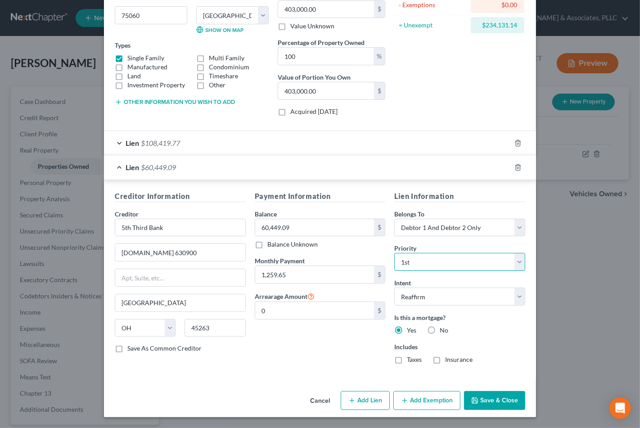
click at [448, 254] on select "Select 1st 2nd 3rd 4th 5th 6th 7th 8th 9th 10th 11th 12th 13th 14th 15th 16th 1…" at bounding box center [460, 262] width 131 height 18
select select "1"
click at [395, 253] on select "Select 1st 2nd 3rd 4th 5th 6th 7th 8th 9th 10th 11th 12th 13th 14th 15th 16th 1…" at bounding box center [460, 262] width 131 height 18
click at [283, 364] on div "Payment Information Balance 60,449.09 $ Balance Unknown Balance Undetermined 60…" at bounding box center [320, 281] width 140 height 181
click at [460, 228] on select "Select Debtor 1 Only Debtor 2 Only Debtor 1 And Debtor 2 Only At Least One Of T…" at bounding box center [460, 228] width 131 height 18
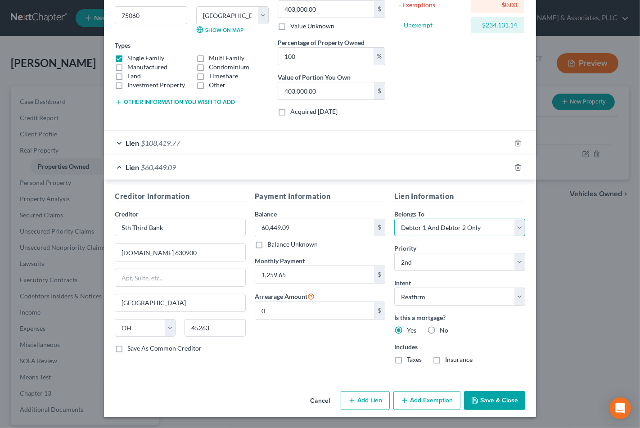
click at [460, 228] on select "Select Debtor 1 Only Debtor 2 Only Debtor 1 And Debtor 2 Only At Least One Of T…" at bounding box center [460, 228] width 131 height 18
click at [491, 330] on div "Is this a mortgage? Yes No" at bounding box center [460, 324] width 131 height 22
click at [313, 354] on div "Payment Information Balance 60,449.09 $ Balance Unknown Balance Undetermined 60…" at bounding box center [320, 281] width 140 height 181
click at [127, 252] on input "[DOMAIN_NAME] 630900" at bounding box center [180, 252] width 130 height 17
click at [299, 359] on div "Payment Information Balance 60,449.09 $ Balance Unknown Balance Undetermined 60…" at bounding box center [320, 281] width 140 height 181
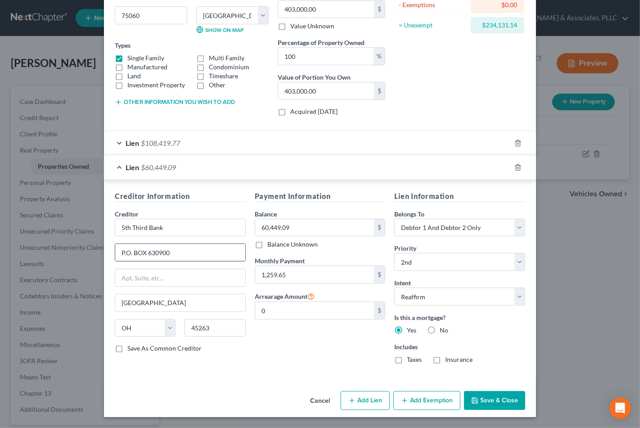
drag, startPoint x: 134, startPoint y: 250, endPoint x: 143, endPoint y: 250, distance: 9.0
click at [143, 250] on input "P.O. BOX 630900" at bounding box center [180, 252] width 130 height 17
type input "P.O. Box 630900"
click at [192, 400] on div "Cancel Add Lien Add Lease Add Exemption Save & Close" at bounding box center [320, 403] width 432 height 30
drag, startPoint x: 481, startPoint y: 401, endPoint x: 493, endPoint y: 401, distance: 12.6
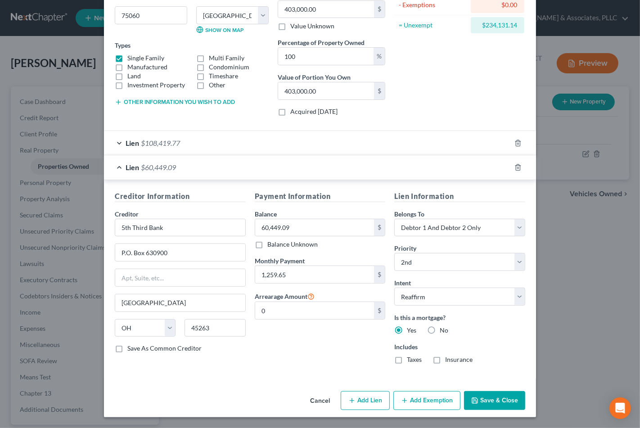
click at [493, 401] on button "Save & Close" at bounding box center [494, 400] width 61 height 19
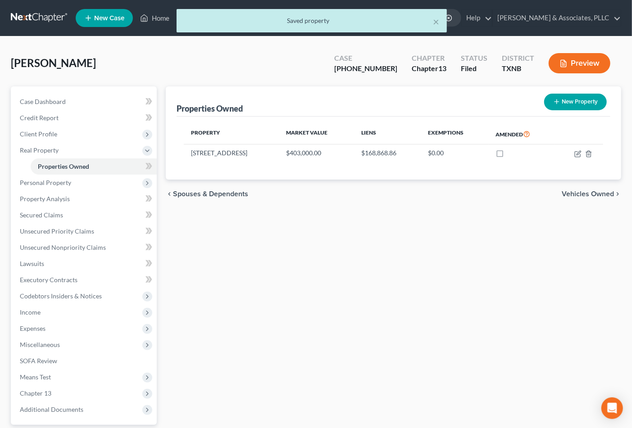
click at [391, 336] on div "Properties Owned New Property Property Market Value Liens Exemptions Amended [S…" at bounding box center [393, 269] width 464 height 367
click at [430, 281] on div "Properties Owned New Property Property Market Value Liens Exemptions Amended [S…" at bounding box center [393, 269] width 464 height 367
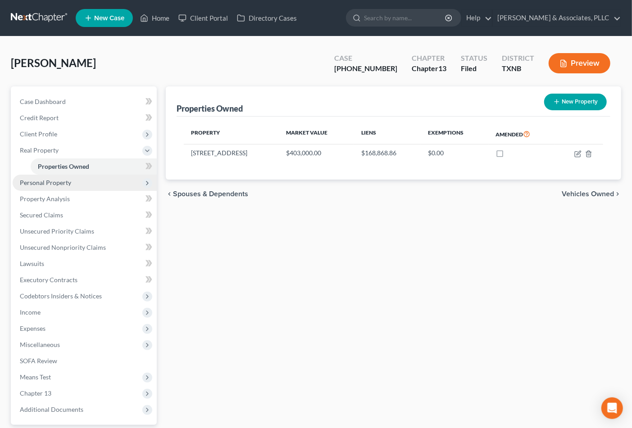
click at [52, 179] on span "Personal Property" at bounding box center [45, 183] width 51 height 8
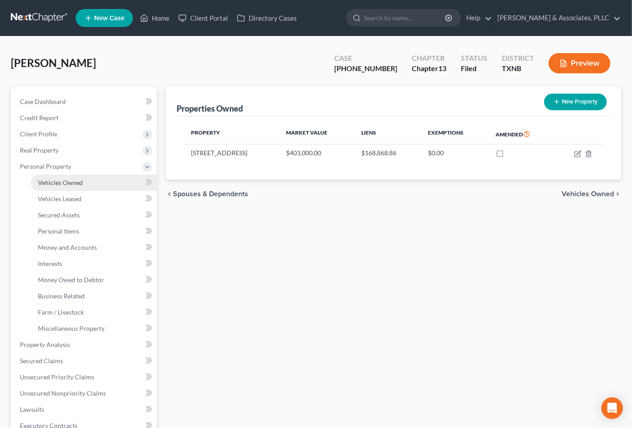
click at [59, 181] on span "Vehicles Owned" at bounding box center [60, 183] width 45 height 8
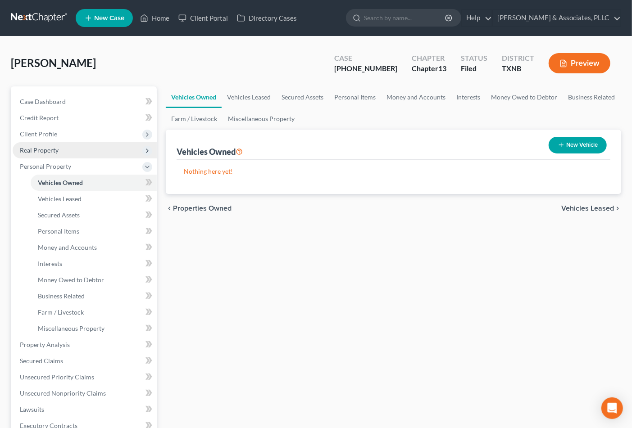
click at [37, 143] on span "Real Property" at bounding box center [85, 150] width 144 height 16
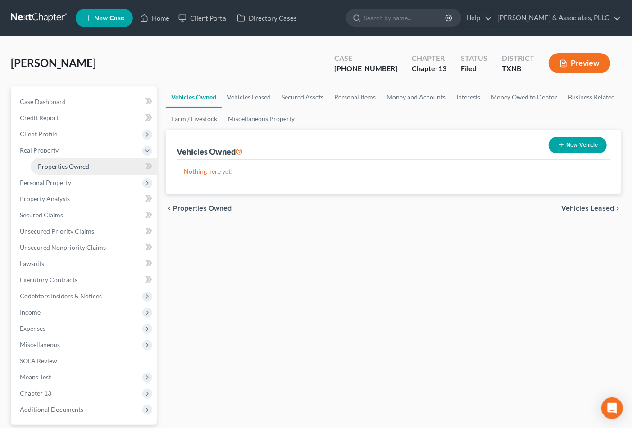
click at [48, 160] on link "Properties Owned" at bounding box center [94, 167] width 126 height 16
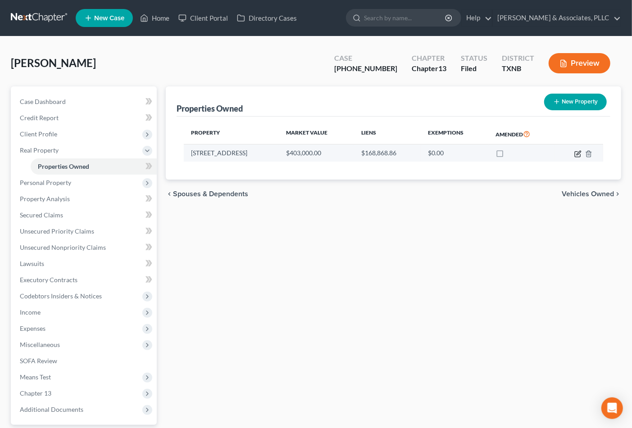
click at [579, 154] on icon "button" at bounding box center [578, 153] width 4 height 4
select select "45"
select select "56"
select select "0"
select select "1"
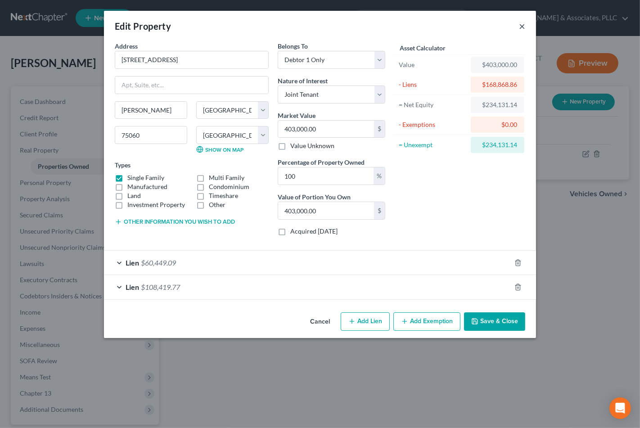
drag, startPoint x: 524, startPoint y: 25, endPoint x: 450, endPoint y: 47, distance: 76.8
click at [523, 25] on button "×" at bounding box center [522, 26] width 6 height 11
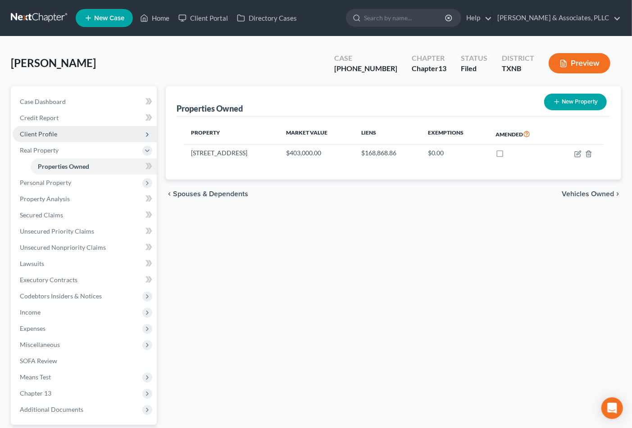
click at [50, 134] on span "Client Profile" at bounding box center [38, 134] width 37 height 8
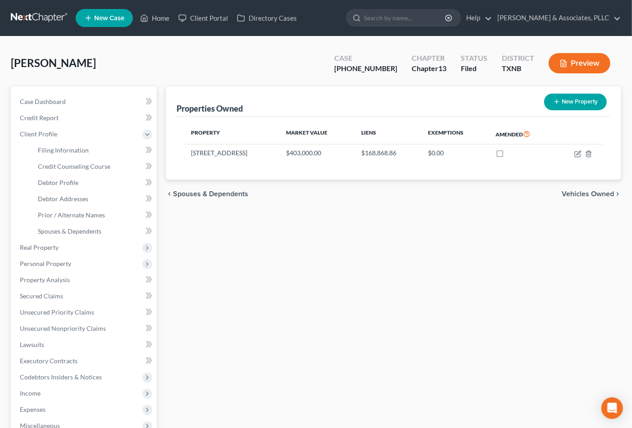
click at [494, 285] on div "Properties Owned New Property Property Market Value Liens Exemptions Amended [S…" at bounding box center [393, 310] width 464 height 448
click at [49, 150] on span "Filing Information" at bounding box center [63, 150] width 51 height 8
select select "1"
select select "0"
select select "3"
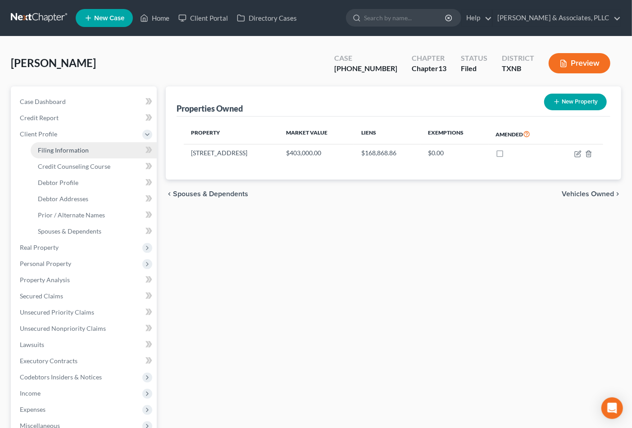
select select "78"
select select "0"
select select "45"
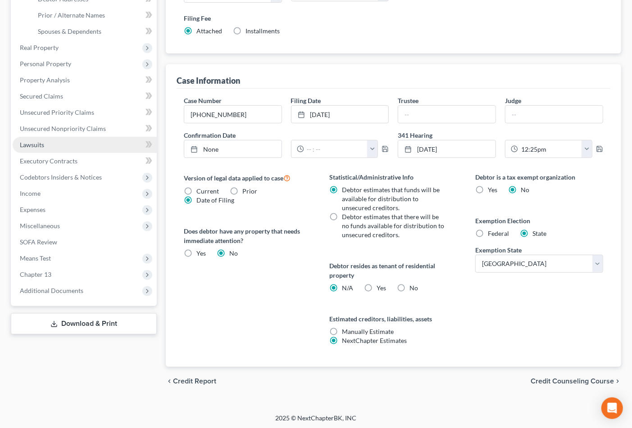
scroll to position [150, 0]
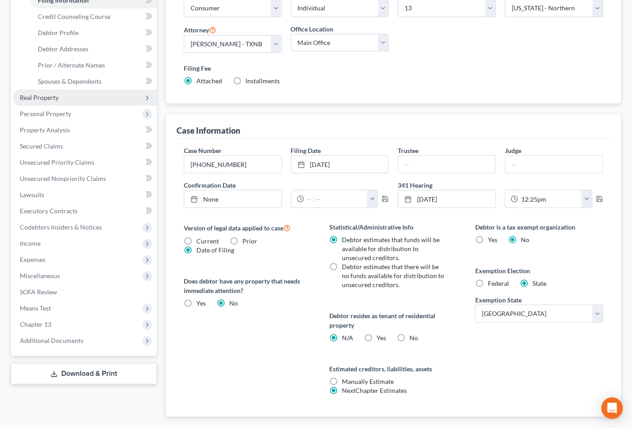
click at [44, 100] on span "Real Property" at bounding box center [39, 98] width 39 height 8
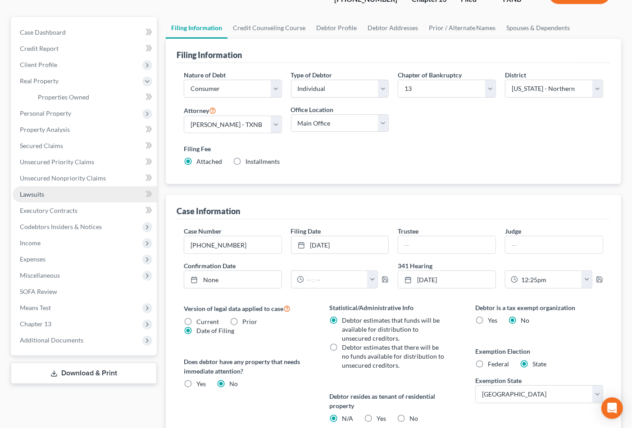
scroll to position [50, 0]
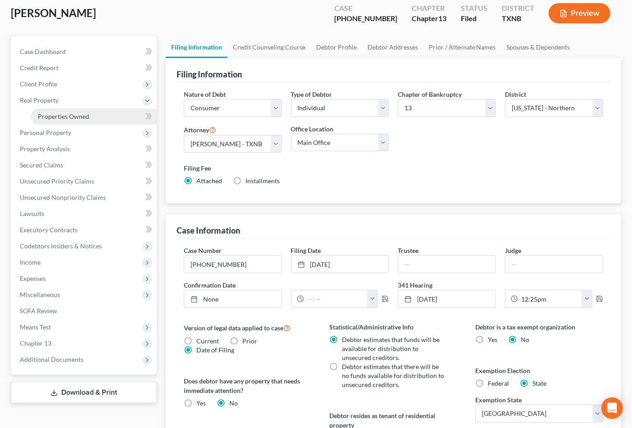
click at [61, 119] on span "Properties Owned" at bounding box center [63, 117] width 51 height 8
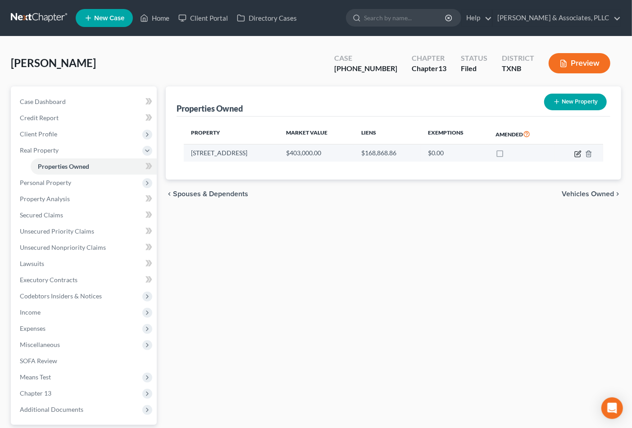
click at [575, 150] on icon "button" at bounding box center [577, 153] width 7 height 7
select select "45"
select select "56"
select select "0"
select select "1"
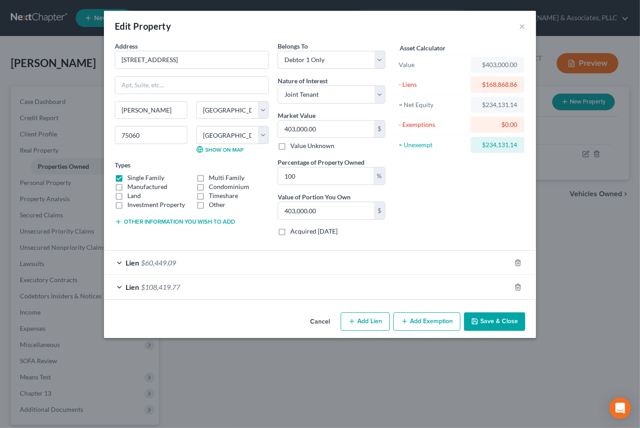
click at [454, 190] on div "Asset Calculator Value $403,000.00 - Liens $168,868.86 = Net Equity $234,131.14…" at bounding box center [460, 142] width 140 height 202
drag, startPoint x: 200, startPoint y: 311, endPoint x: 393, endPoint y: 140, distance: 258.1
click at [204, 312] on div "Cancel Add Lien Add Lease Add Exemption Save & Close" at bounding box center [320, 324] width 432 height 30
drag, startPoint x: 252, startPoint y: 323, endPoint x: 433, endPoint y: 84, distance: 299.9
click at [253, 323] on div "Cancel Add Lien Add Lease Add Exemption Save & Close" at bounding box center [320, 324] width 432 height 30
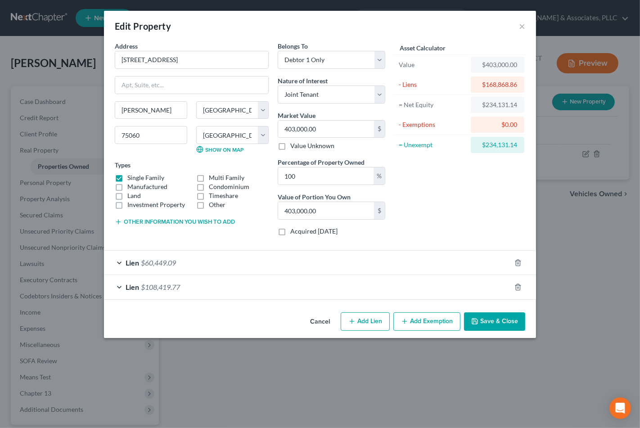
click at [428, 215] on div "Asset Calculator Value $403,000.00 - Liens $168,868.86 = Net Equity $234,131.14…" at bounding box center [460, 142] width 140 height 202
click at [480, 186] on div "Asset Calculator Value $403,000.00 - Liens $168,868.86 = Net Equity $234,131.14…" at bounding box center [460, 142] width 140 height 202
click at [432, 190] on div "Asset Calculator Value $403,000.00 - Liens $168,868.86 = Net Equity $234,131.14…" at bounding box center [460, 142] width 140 height 202
click at [434, 233] on div "Asset Calculator Value $403,000.00 - Liens $168,868.86 = Net Equity $234,131.14…" at bounding box center [460, 142] width 140 height 202
click at [425, 317] on button "Add Exemption" at bounding box center [427, 322] width 67 height 19
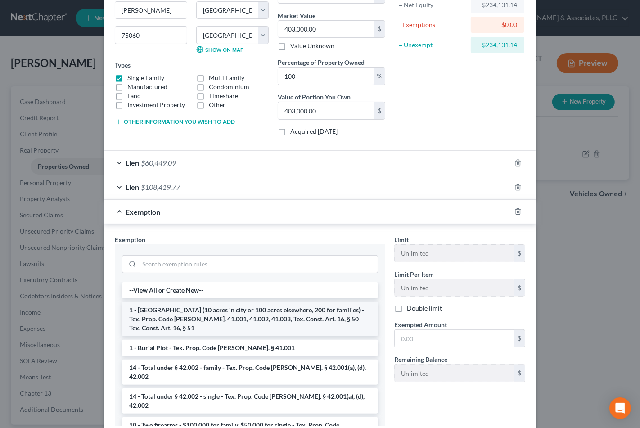
click at [256, 313] on li "1 - [GEOGRAPHIC_DATA] (10 acres in city or 100 acres elsewhere, 200 for familie…" at bounding box center [250, 319] width 256 height 34
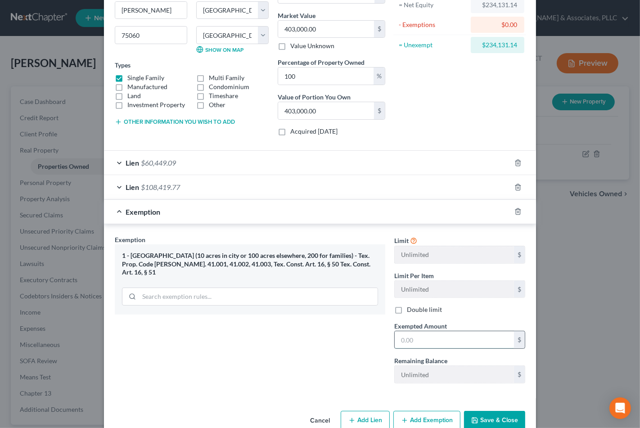
click at [475, 343] on input "text" at bounding box center [454, 339] width 119 height 17
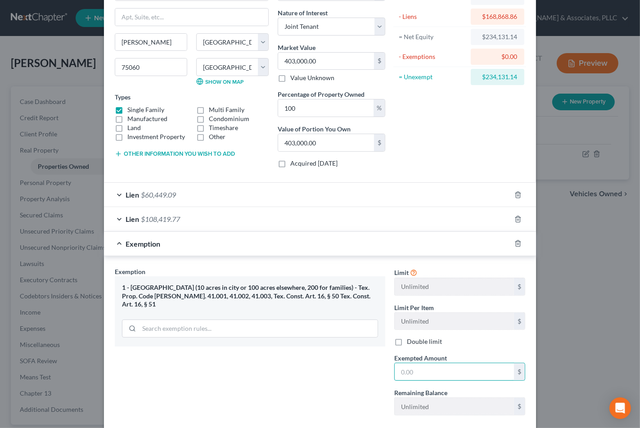
scroll to position [50, 0]
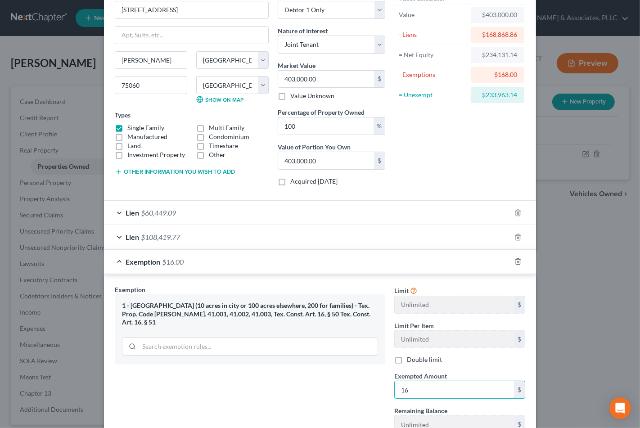
type input "1"
drag, startPoint x: 481, startPoint y: 95, endPoint x: 514, endPoint y: 93, distance: 33.4
click at [514, 93] on div "$234,131.14" at bounding box center [498, 95] width 54 height 16
copy div "234,131.14"
click at [437, 393] on input "text" at bounding box center [454, 389] width 119 height 17
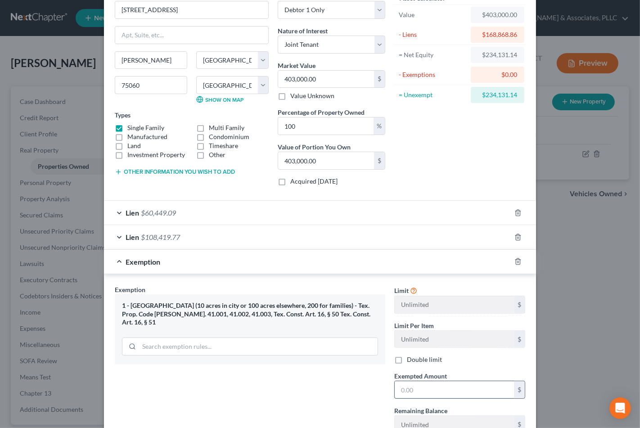
paste input "234,131.14"
type input "234,131.14"
click at [282, 397] on div "Exemption Set must be selected for CA. Exemption * 1 - [GEOGRAPHIC_DATA] (10 ac…" at bounding box center [250, 363] width 280 height 156
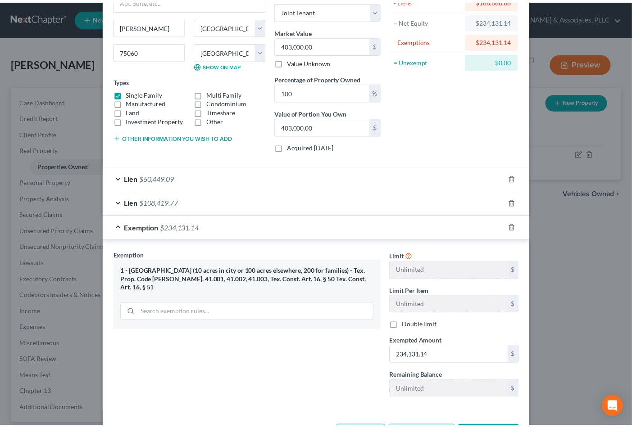
scroll to position [120, 0]
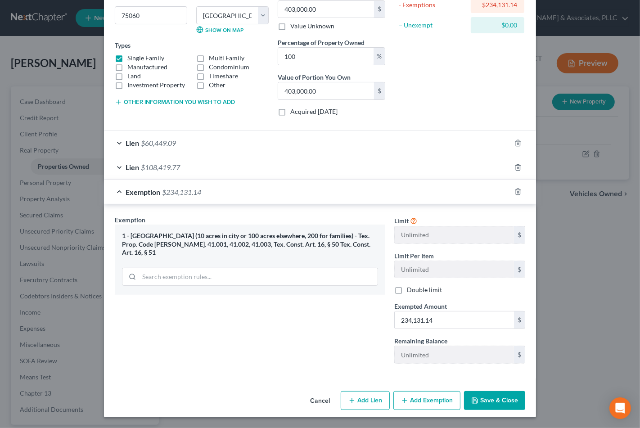
click at [476, 408] on button "Save & Close" at bounding box center [494, 400] width 61 height 19
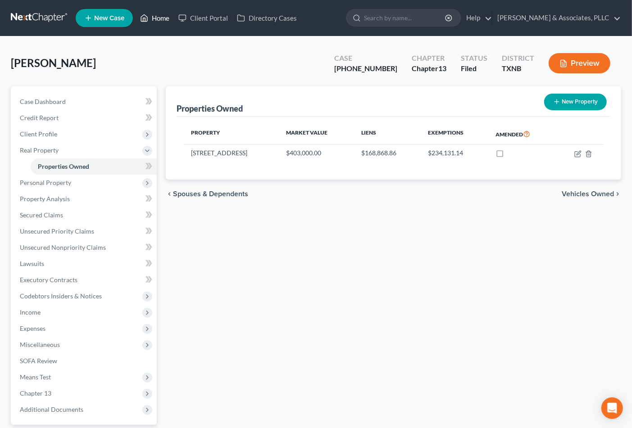
click at [156, 15] on link "Home" at bounding box center [155, 18] width 38 height 16
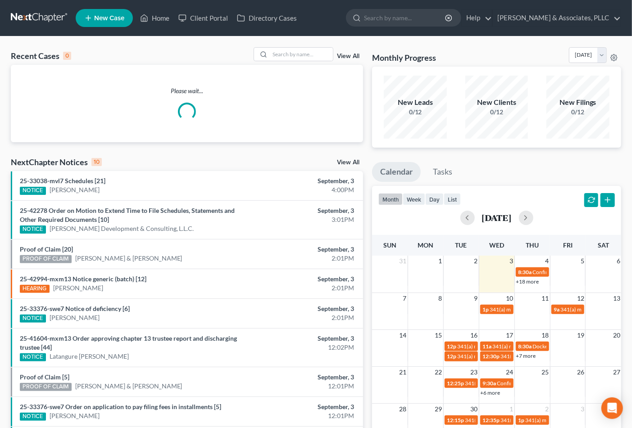
click at [354, 57] on link "View All" at bounding box center [348, 56] width 23 height 6
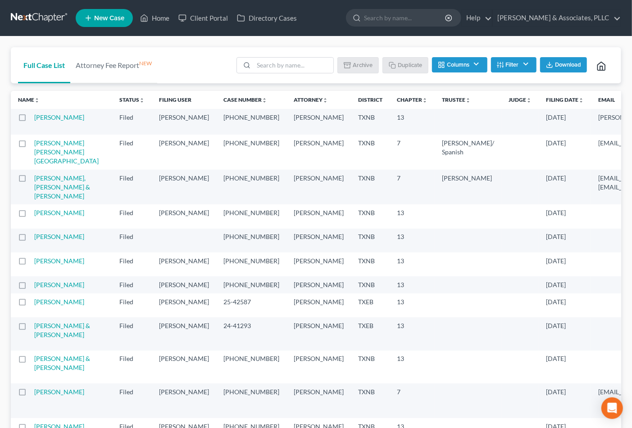
click at [523, 64] on button "Filter" at bounding box center [513, 64] width 45 height 15
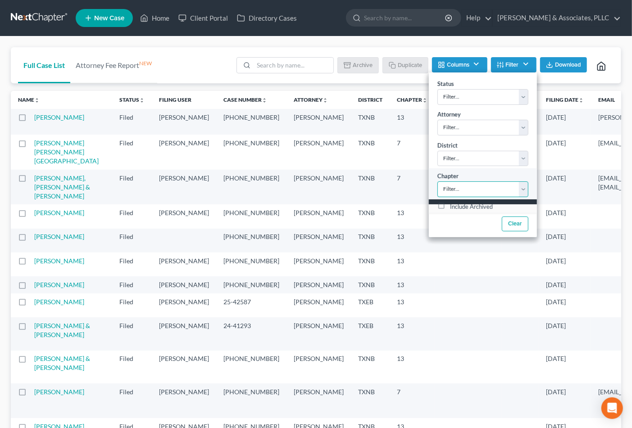
click at [476, 195] on select "Filter... 7 11 13" at bounding box center [482, 189] width 91 height 16
select select "0"
click at [437, 181] on select "Filter... 7 11 13" at bounding box center [482, 189] width 91 height 16
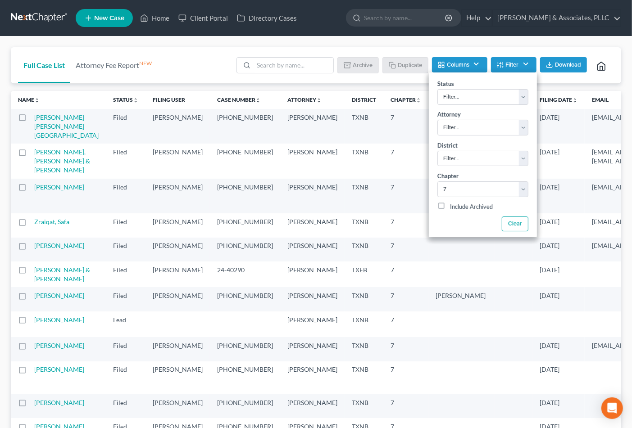
click at [381, 80] on div "Batch Download Archive Un-archive Duplicate Columns Attorney Case Number Area O…" at bounding box center [422, 65] width 383 height 36
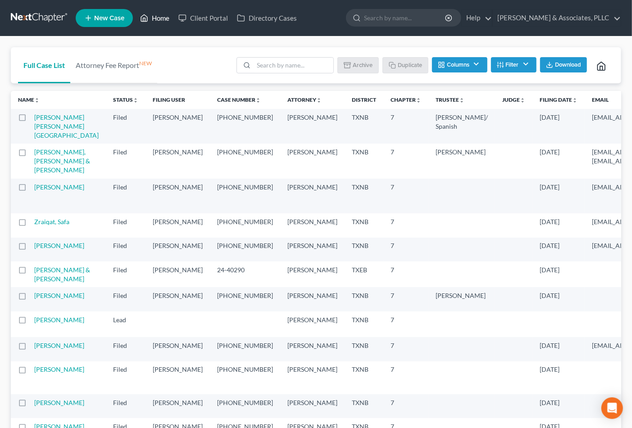
click at [145, 11] on link "Home" at bounding box center [155, 18] width 38 height 16
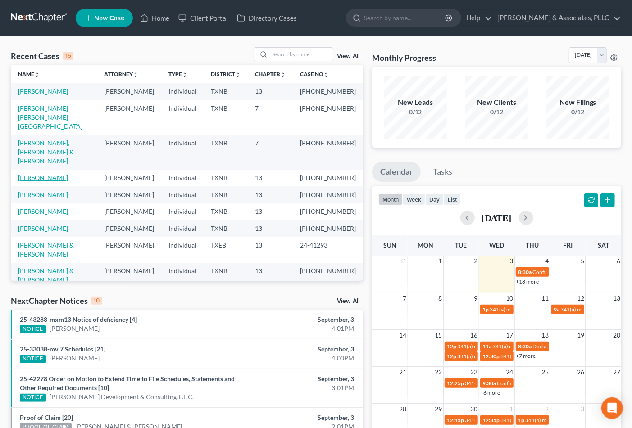
click at [39, 174] on link "[PERSON_NAME]" at bounding box center [43, 178] width 50 height 8
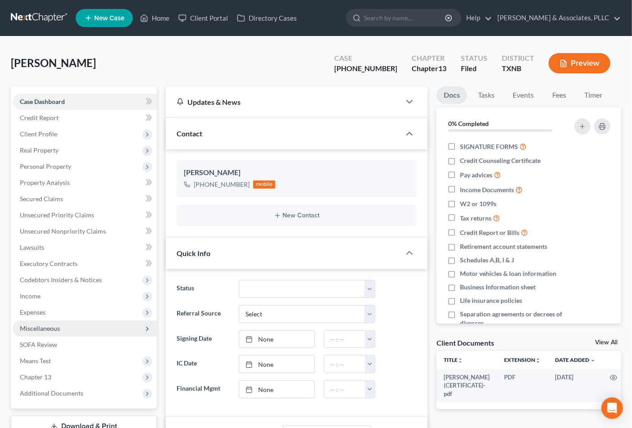
drag, startPoint x: 38, startPoint y: 313, endPoint x: 47, endPoint y: 322, distance: 12.4
click at [38, 313] on span "Expenses" at bounding box center [33, 312] width 26 height 8
click at [47, 322] on link "Home" at bounding box center [94, 329] width 126 height 16
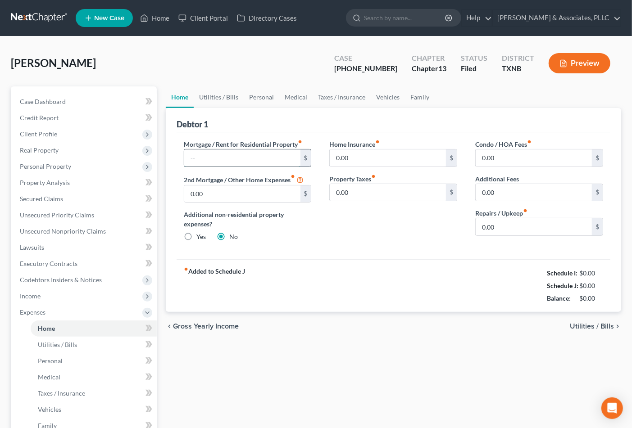
click at [207, 155] on input "text" at bounding box center [242, 158] width 116 height 17
type input "1,067.10"
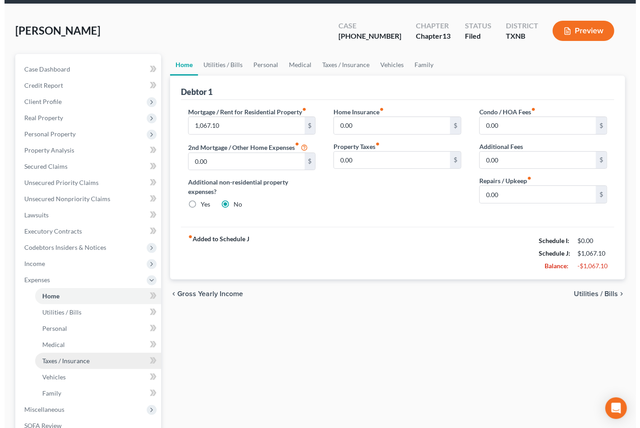
scroll to position [50, 0]
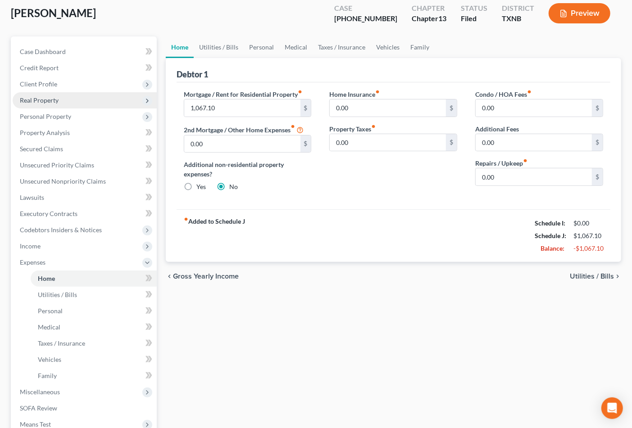
drag, startPoint x: 41, startPoint y: 94, endPoint x: 41, endPoint y: 105, distance: 11.3
click at [41, 94] on span "Real Property" at bounding box center [85, 100] width 144 height 16
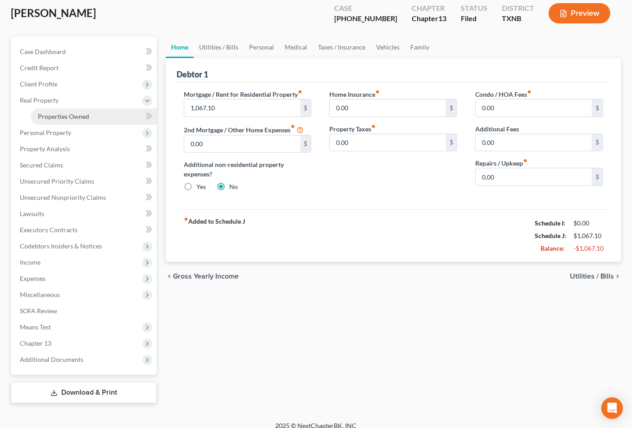
click at [42, 115] on span "Properties Owned" at bounding box center [63, 117] width 51 height 8
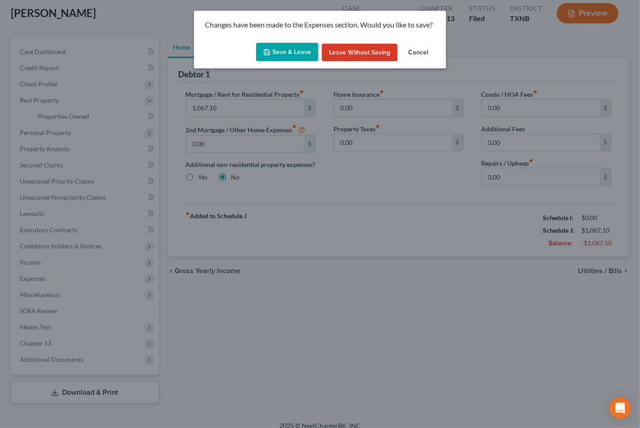
click at [296, 52] on button "Save & Leave" at bounding box center [287, 52] width 62 height 19
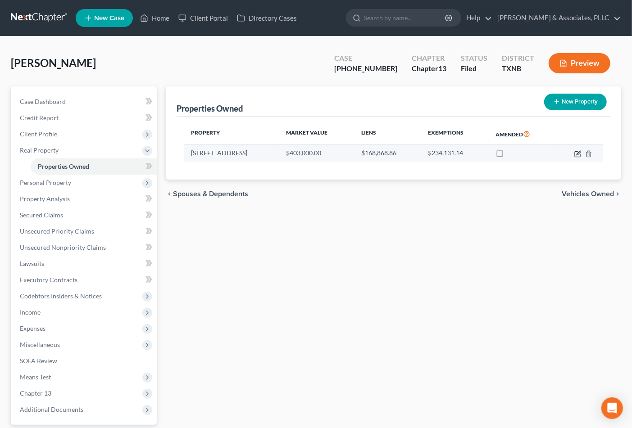
click at [574, 151] on icon "button" at bounding box center [577, 153] width 7 height 7
select select "45"
select select "56"
select select "0"
select select "1"
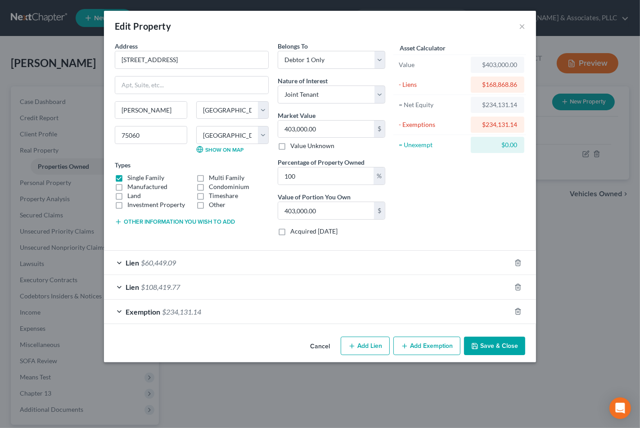
click at [569, 227] on div "Edit Property × Address * 531 [GEOGRAPHIC_DATA] [GEOGRAPHIC_DATA] [US_STATE][GE…" at bounding box center [320, 214] width 640 height 428
click at [311, 354] on button "Cancel" at bounding box center [320, 347] width 34 height 18
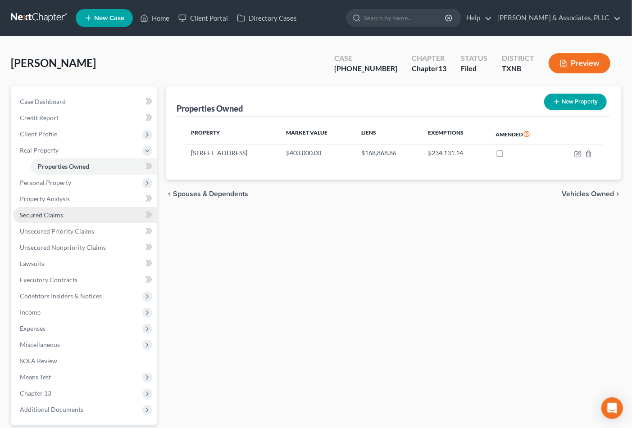
click at [50, 212] on span "Secured Claims" at bounding box center [41, 215] width 43 height 8
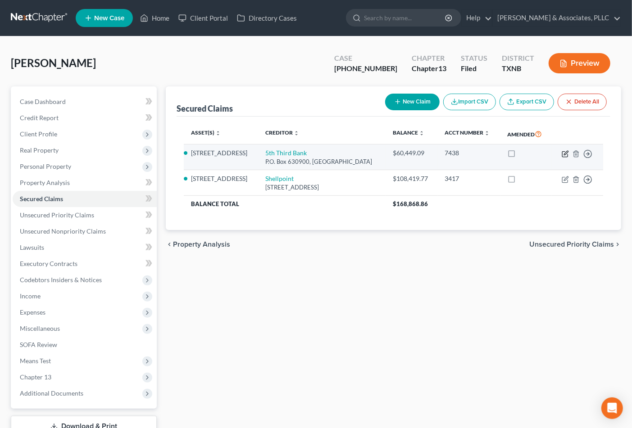
click at [565, 152] on icon "button" at bounding box center [566, 153] width 4 height 4
select select "36"
select select "2"
select select "0"
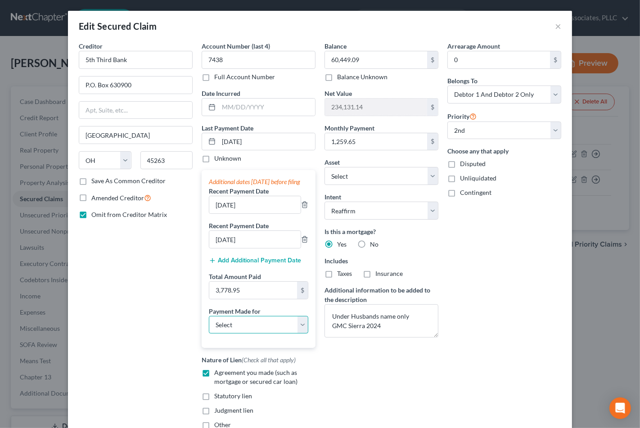
click at [257, 334] on select "Select Car Credit Card Loan Repayment Mortgage Other Suppliers Or Vendors" at bounding box center [259, 325] width 100 height 18
select select "3"
click at [209, 325] on select "Select Car Credit Card Loan Repayment Mortgage Other Suppliers Or Vendors" at bounding box center [259, 325] width 100 height 18
click at [524, 254] on div "Arrearage Amount 0 $ Belongs To * Select Debtor 1 Only Debtor 2 Only Debtor 1 A…" at bounding box center [504, 238] width 123 height 395
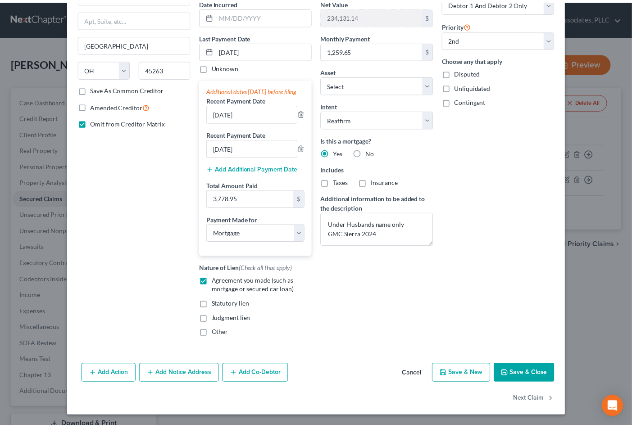
scroll to position [100, 0]
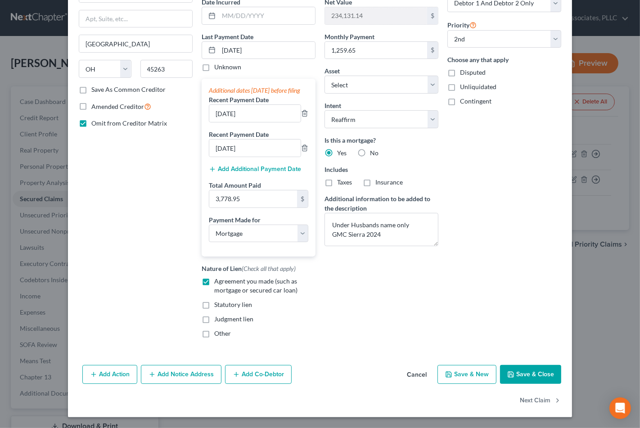
click at [522, 375] on button "Save & Close" at bounding box center [530, 374] width 61 height 19
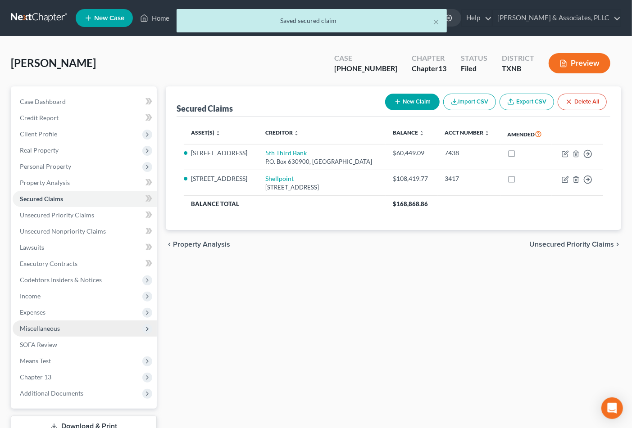
click at [45, 330] on span "Miscellaneous" at bounding box center [40, 329] width 40 height 8
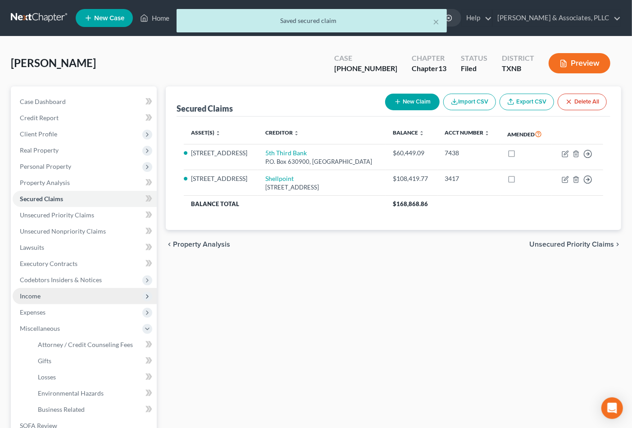
click at [33, 300] on span "Income" at bounding box center [85, 296] width 144 height 16
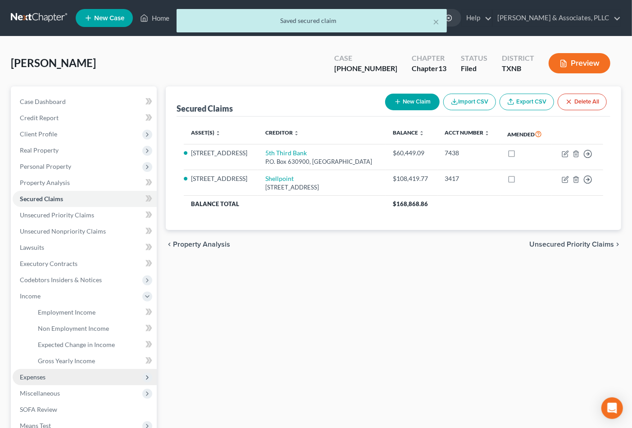
click at [41, 374] on span "Expenses" at bounding box center [33, 377] width 26 height 8
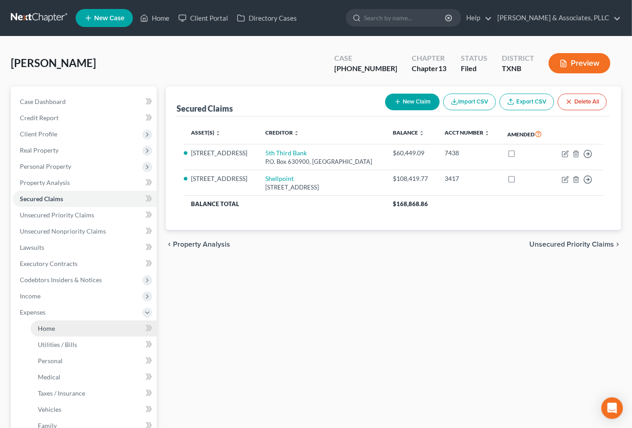
click at [51, 331] on span "Home" at bounding box center [46, 329] width 17 height 8
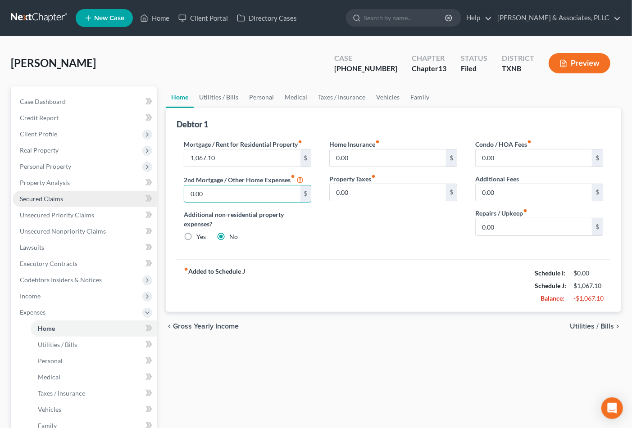
paste input "1,259.65"
type input "1,259.65"
click at [356, 254] on div "Mortgage / Rent for Residential Property fiber_manual_record 1,067.10 $ 2nd Mor…" at bounding box center [394, 195] width 434 height 127
click at [362, 317] on div "chevron_left Gross Yearly Income Utilities / Bills chevron_right" at bounding box center [393, 326] width 455 height 29
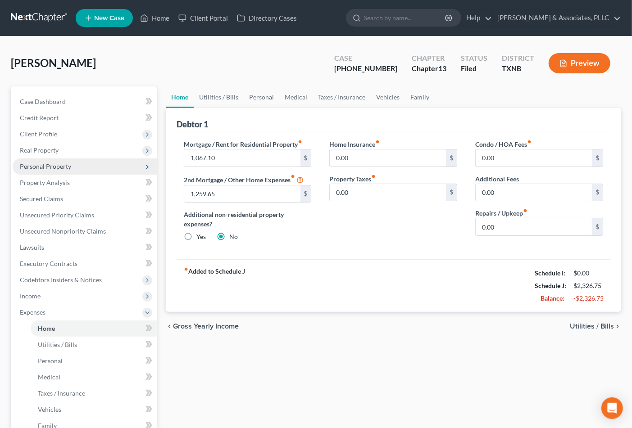
click at [43, 163] on span "Personal Property" at bounding box center [45, 167] width 51 height 8
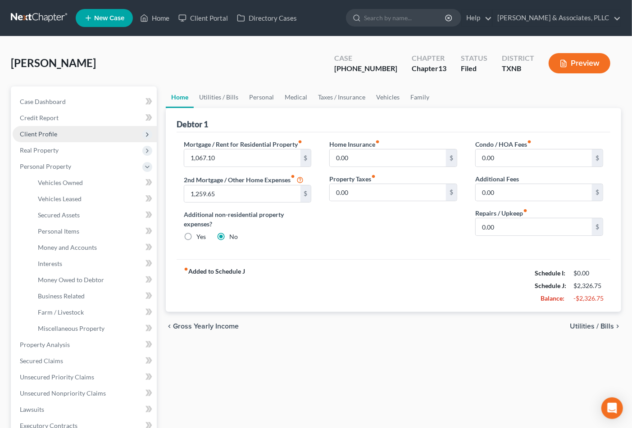
drag, startPoint x: 47, startPoint y: 132, endPoint x: 47, endPoint y: 140, distance: 8.1
click at [47, 132] on span "Client Profile" at bounding box center [38, 134] width 37 height 8
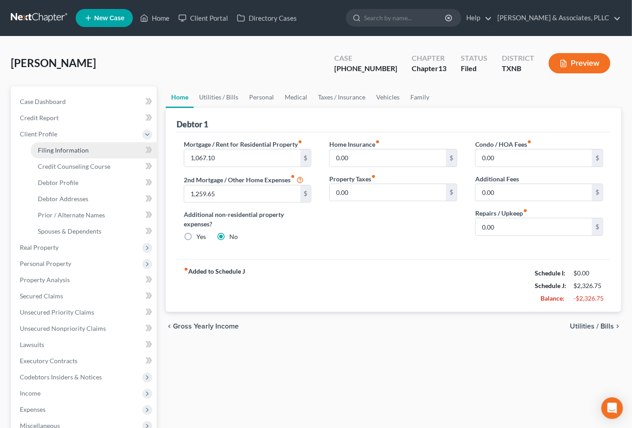
click at [52, 155] on link "Filing Information" at bounding box center [94, 150] width 126 height 16
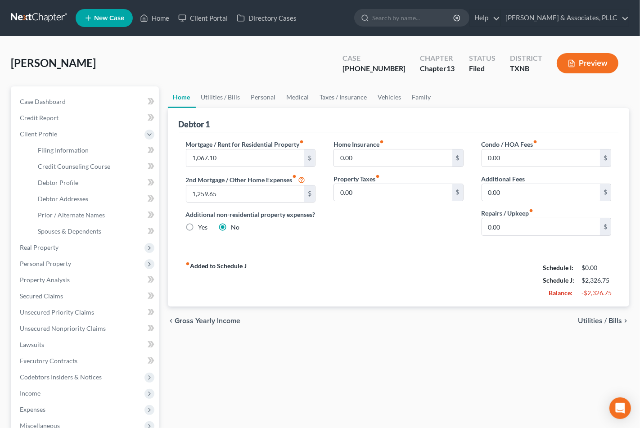
click at [55, 152] on div "Changes have been made to the Expenses section. Would you like to save? Save & …" at bounding box center [320, 214] width 640 height 428
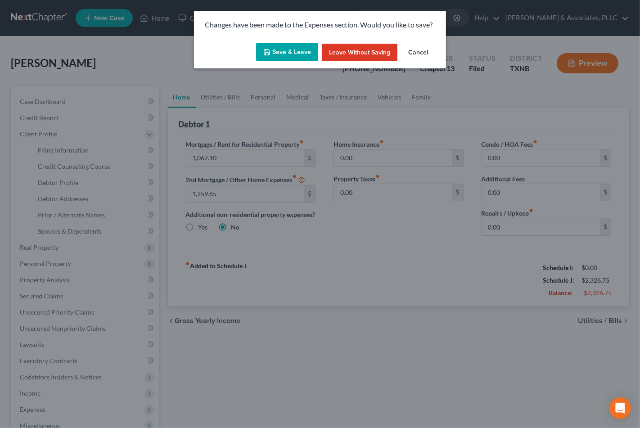
click at [292, 56] on button "Save & Leave" at bounding box center [287, 52] width 62 height 19
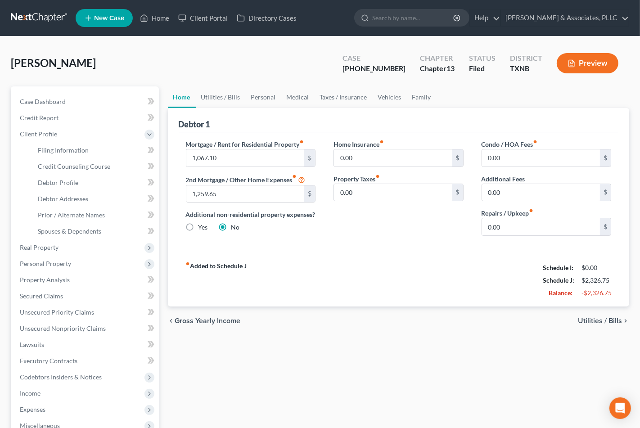
select select "1"
select select "0"
select select "3"
select select "78"
select select "0"
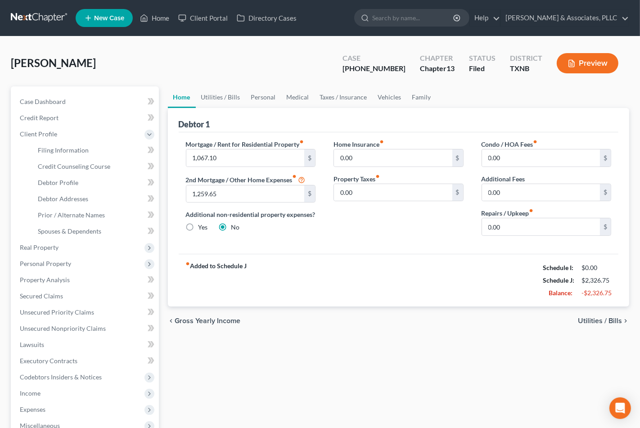
select select "45"
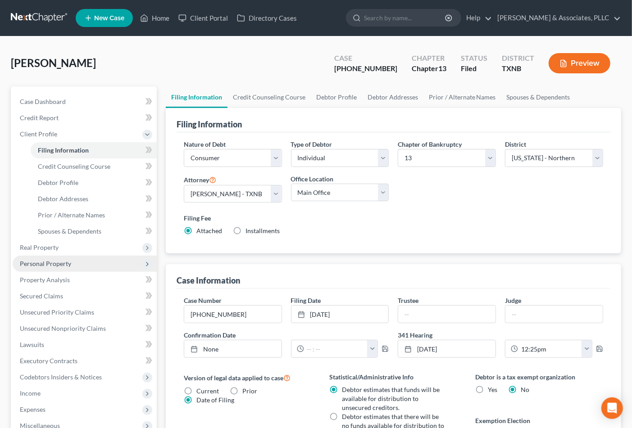
click at [51, 267] on span "Personal Property" at bounding box center [45, 264] width 51 height 8
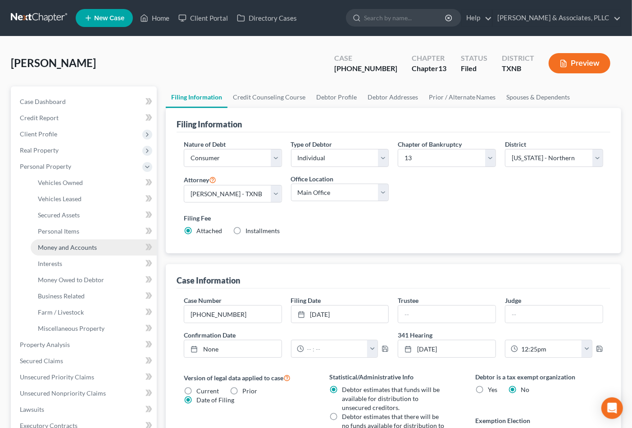
click at [66, 248] on span "Money and Accounts" at bounding box center [67, 248] width 59 height 8
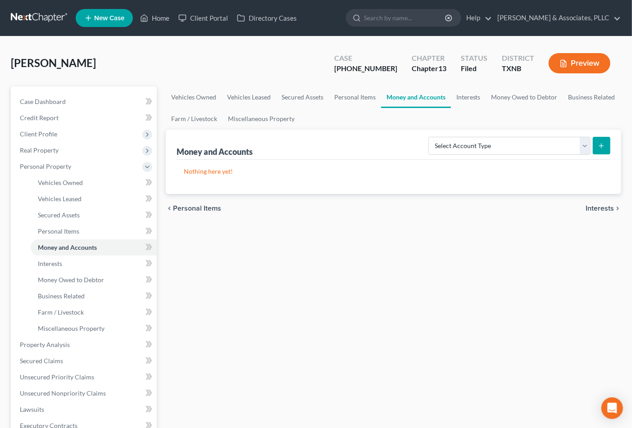
click at [599, 145] on icon "submit" at bounding box center [601, 145] width 7 height 7
click at [583, 146] on select "Select Account Type Brokerage Cash on Hand Certificates of Deposit Checking Acc…" at bounding box center [509, 146] width 162 height 18
select select "checking"
click at [430, 137] on select "Select Account Type Brokerage Cash on Hand Certificates of Deposit Checking Acc…" at bounding box center [509, 146] width 162 height 18
click at [605, 149] on icon "submit" at bounding box center [601, 145] width 7 height 7
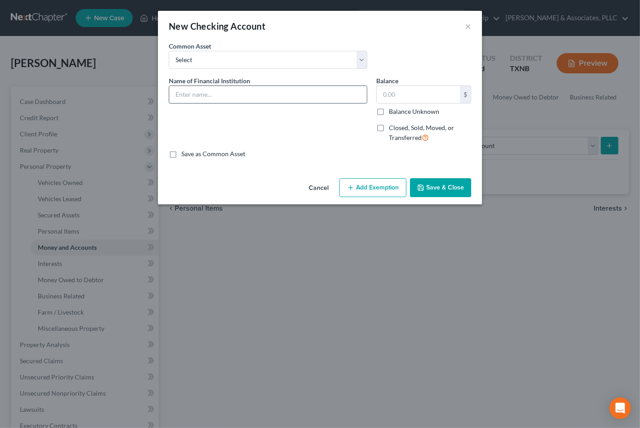
click at [249, 98] on input "text" at bounding box center [268, 94] width 198 height 17
drag, startPoint x: 249, startPoint y: 98, endPoint x: 204, endPoint y: 91, distance: 44.7
click at [204, 91] on input "[PERSON_NAME] Far" at bounding box center [268, 94] width 198 height 17
type input "[PERSON_NAME] Fargo Acc****2084"
click at [415, 91] on input "text" at bounding box center [418, 94] width 83 height 17
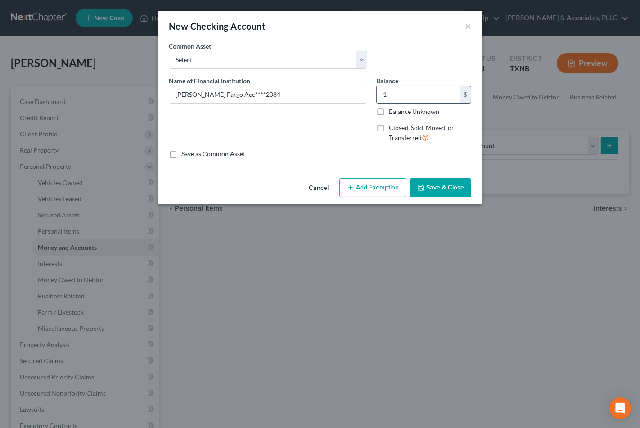
type input "15"
click at [417, 92] on input "15" at bounding box center [418, 94] width 83 height 17
drag, startPoint x: 386, startPoint y: 101, endPoint x: 311, endPoint y: 113, distance: 75.7
click at [320, 113] on div "Name of Financial Institution * [PERSON_NAME] Fargo Acc****2084 Balance 15.00 $…" at bounding box center [320, 113] width 312 height 74
type input "1.00"
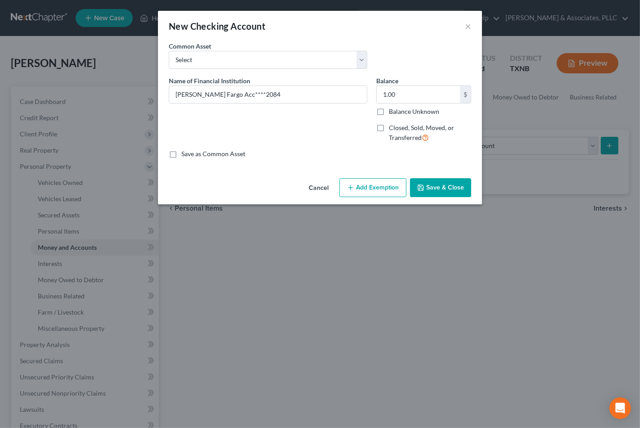
click at [447, 185] on button "Save & Close" at bounding box center [440, 187] width 61 height 19
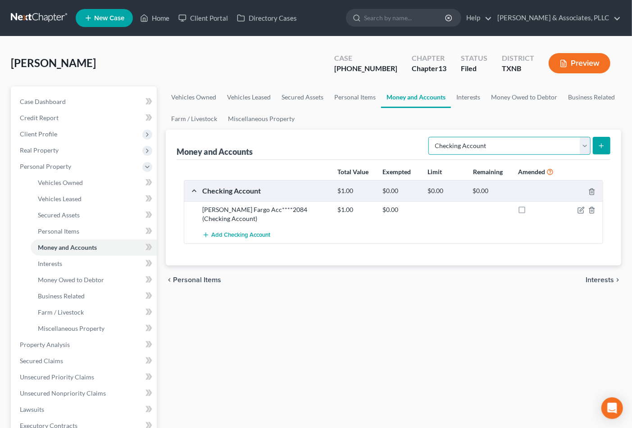
click at [480, 150] on select "Select Account Type Brokerage Cash on Hand Certificates of Deposit Checking Acc…" at bounding box center [509, 146] width 162 height 18
click at [430, 137] on select "Select Account Type Brokerage Cash on Hand Certificates of Deposit Checking Acc…" at bounding box center [509, 146] width 162 height 18
click at [258, 232] on span "Add Checking Account" at bounding box center [240, 235] width 59 height 7
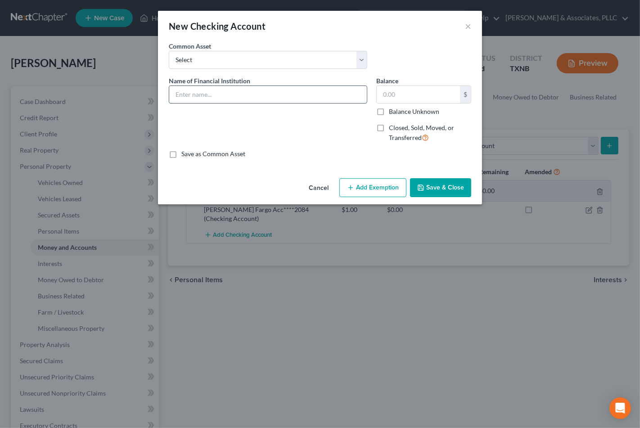
click at [217, 98] on input "text" at bounding box center [268, 94] width 198 height 17
type input "Resource One CU Acc*****2294"
type input "1.00"
click at [272, 95] on input "Resource One CU Acc*****2294" at bounding box center [268, 94] width 198 height 17
type input "Resource One CU Acc*****2294 (Husband's Business Account)"
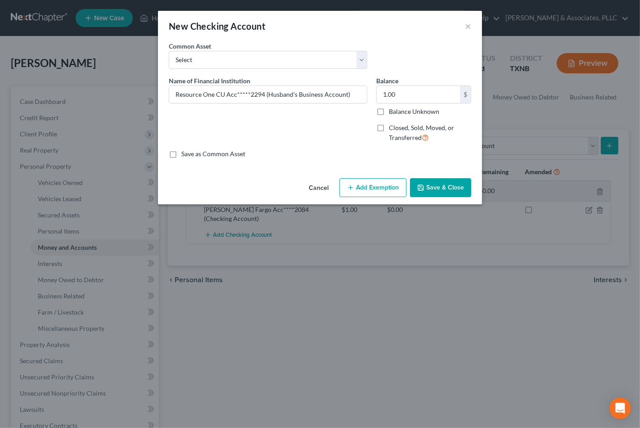
click at [314, 129] on div "Name of Financial Institution * Resource One CU Acc*****2294 (Husband's Busines…" at bounding box center [268, 113] width 208 height 74
click at [434, 186] on button "Save & Close" at bounding box center [440, 187] width 61 height 19
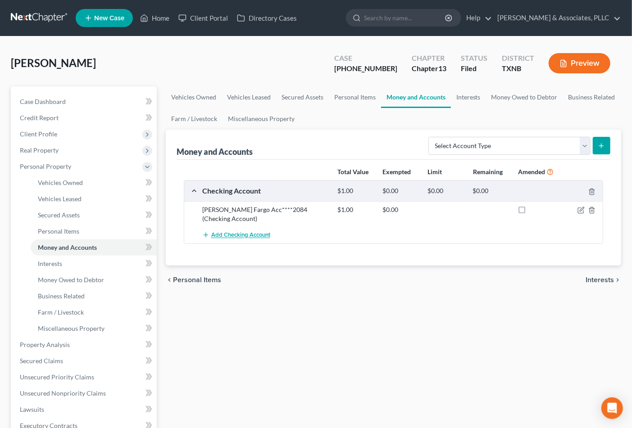
click at [236, 232] on span "Add Checking Account" at bounding box center [240, 235] width 59 height 7
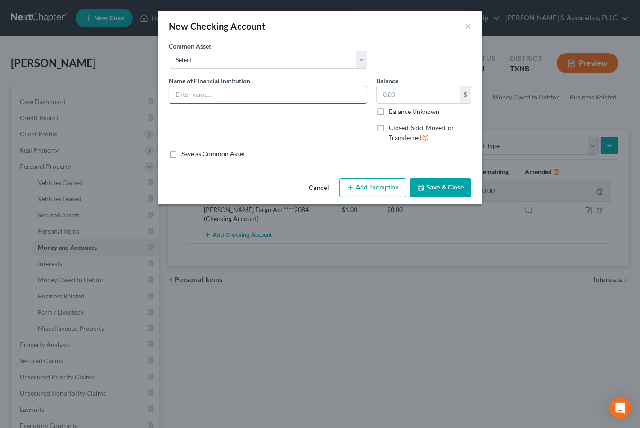
click at [218, 102] on input "text" at bounding box center [268, 94] width 198 height 17
type input "Resource One CU Acc*****2294 (Husband's Business Account)"
type input "1.00"
drag, startPoint x: 348, startPoint y: 93, endPoint x: 163, endPoint y: 88, distance: 184.7
click at [163, 88] on div "An exemption set must first be selected from the Filing Information section. Co…" at bounding box center [320, 107] width 324 height 133
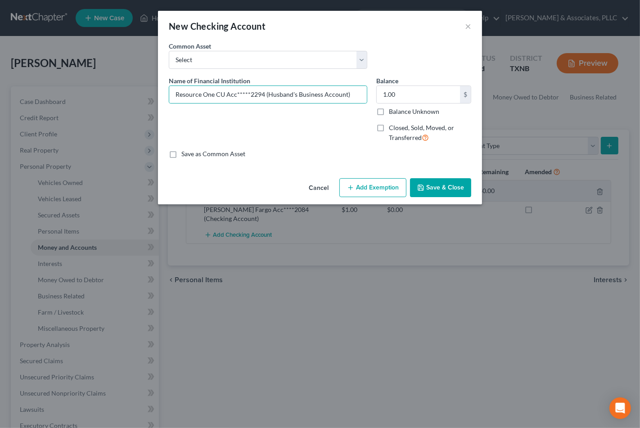
click at [446, 188] on button "Save & Close" at bounding box center [440, 187] width 61 height 19
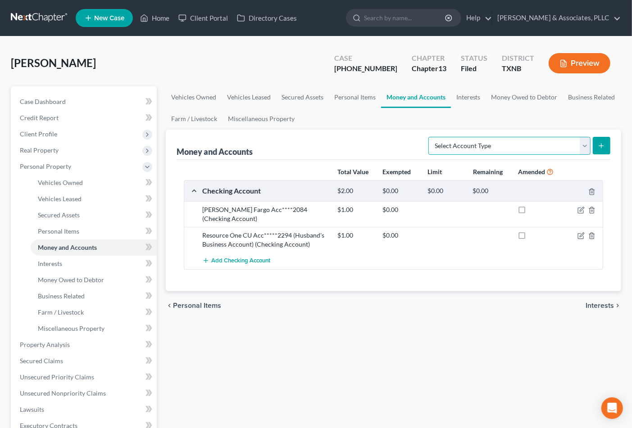
click at [482, 153] on select "Select Account Type Brokerage Cash on Hand Certificates of Deposit Checking Acc…" at bounding box center [509, 146] width 162 height 18
select select "savings"
click at [430, 137] on select "Select Account Type Brokerage Cash on Hand Certificates of Deposit Checking Acc…" at bounding box center [509, 146] width 162 height 18
click at [600, 143] on icon "submit" at bounding box center [601, 145] width 7 height 7
click at [559, 142] on select "Select Account Type Brokerage Cash on Hand Certificates of Deposit Checking Acc…" at bounding box center [509, 146] width 162 height 18
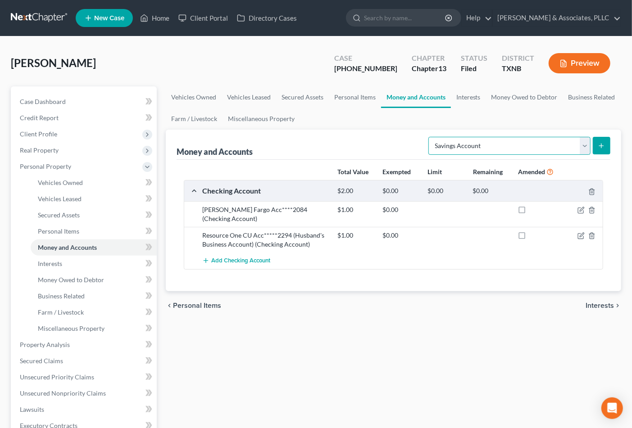
click at [430, 137] on select "Select Account Type Brokerage Cash on Hand Certificates of Deposit Checking Acc…" at bounding box center [509, 146] width 162 height 18
click at [601, 143] on icon "submit" at bounding box center [601, 145] width 7 height 7
click at [579, 145] on select "Select Account Type Brokerage Cash on Hand Certificates of Deposit Checking Acc…" at bounding box center [509, 146] width 162 height 18
select select "savings"
click at [430, 137] on select "Select Account Type Brokerage Cash on Hand Certificates of Deposit Checking Acc…" at bounding box center [509, 146] width 162 height 18
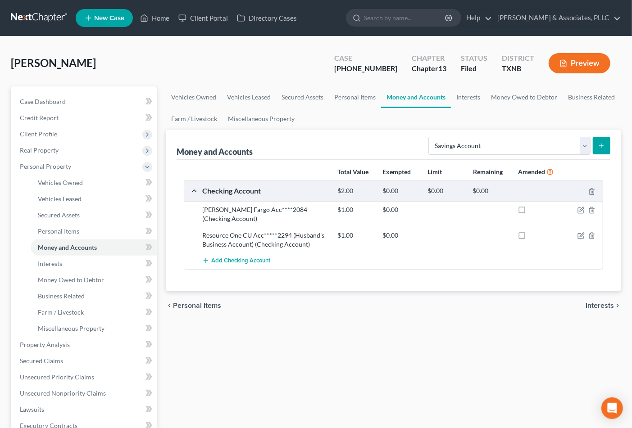
click at [598, 145] on icon "submit" at bounding box center [601, 145] width 7 height 7
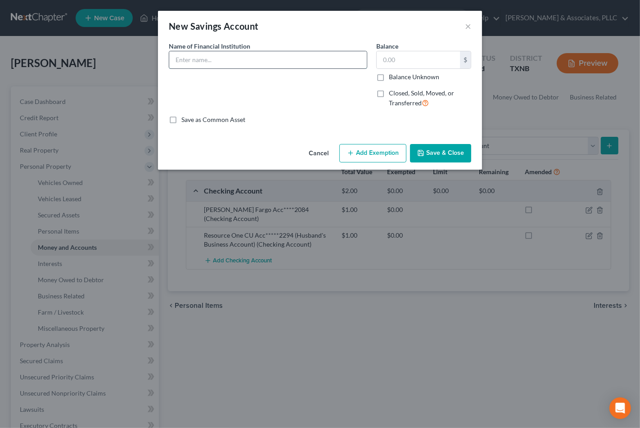
paste input "Resource One CU Acc*****2294 (Husband's Business Account)"
type input "Resource One CU Acc*****2294 (Husband's Business Account)"
click at [340, 79] on div "Name of Financial Institution * Resource One CU Acc*****2294 (Husband's Busines…" at bounding box center [268, 78] width 208 height 74
click at [405, 54] on input "text" at bounding box center [418, 59] width 83 height 17
type input "1.00"
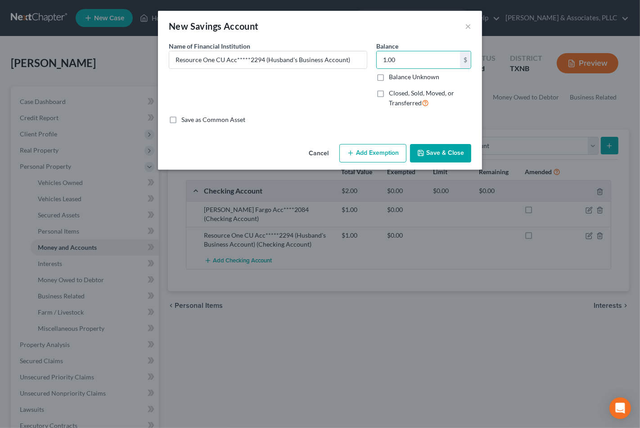
click at [446, 157] on button "Save & Close" at bounding box center [440, 153] width 61 height 19
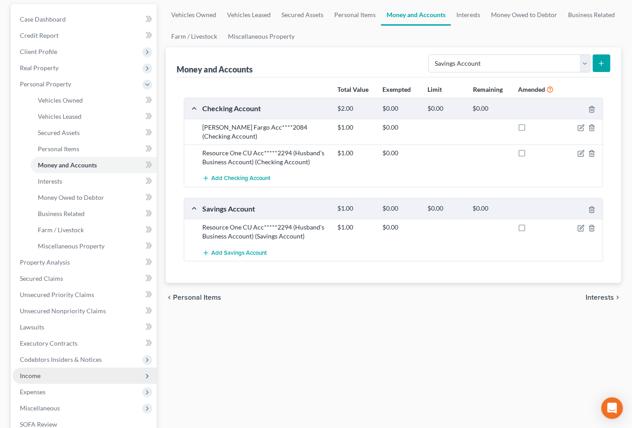
scroll to position [100, 0]
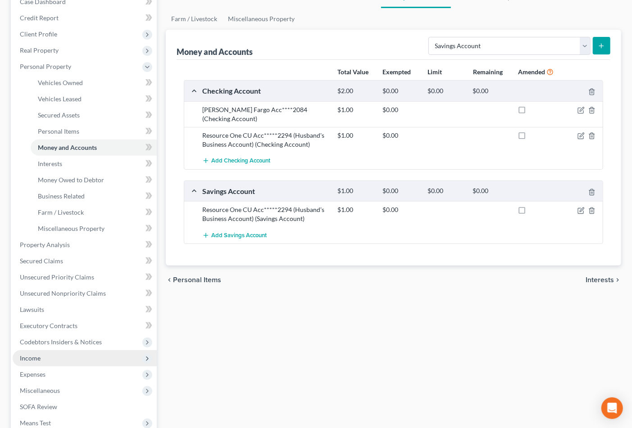
click at [37, 360] on span "Income" at bounding box center [30, 358] width 21 height 8
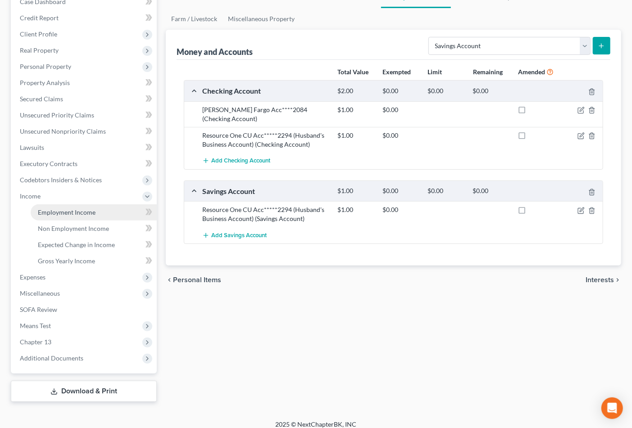
click at [57, 213] on span "Employment Income" at bounding box center [67, 213] width 58 height 8
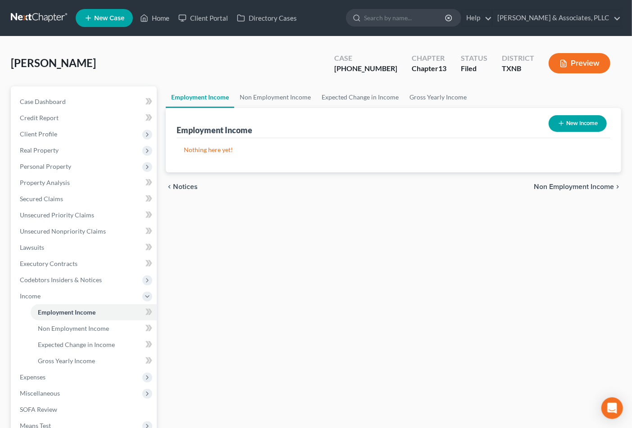
click at [555, 120] on button "New Income" at bounding box center [578, 123] width 58 height 17
select select "0"
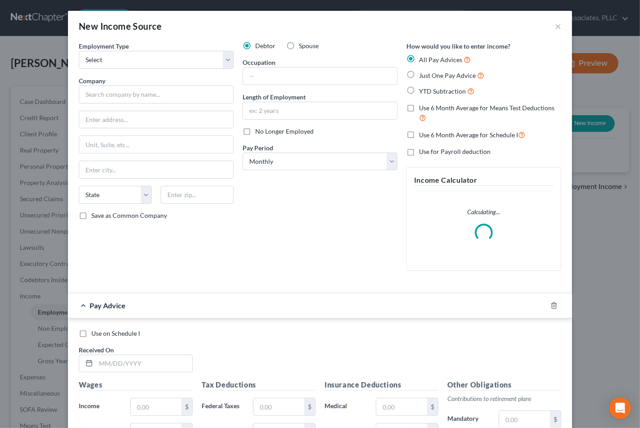
click at [299, 48] on label "Spouse" at bounding box center [309, 45] width 20 height 9
click at [303, 47] on input "Spouse" at bounding box center [306, 44] width 6 height 6
radio input "true"
click at [181, 63] on select "Select Full or Part Time Employment Self Employment" at bounding box center [156, 60] width 155 height 18
select select "0"
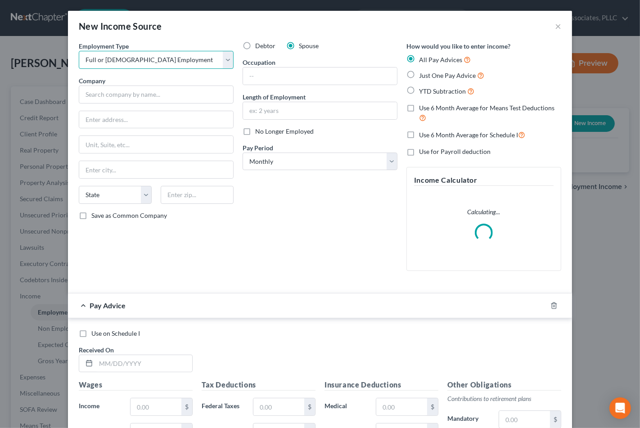
click at [79, 51] on select "Select Full or Part Time Employment Self Employment" at bounding box center [156, 60] width 155 height 18
click at [146, 101] on input "text" at bounding box center [156, 95] width 155 height 18
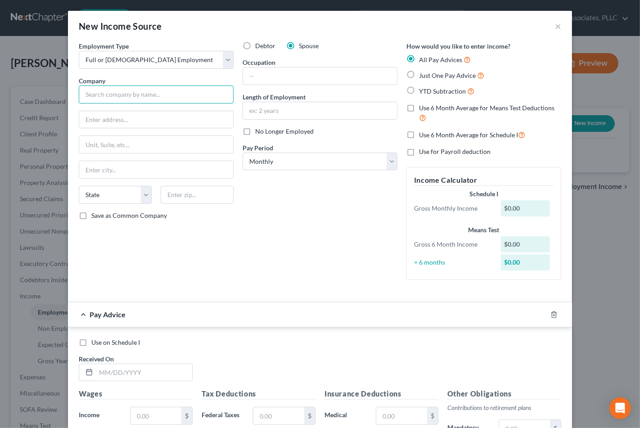
click at [109, 92] on input "text" at bounding box center [156, 95] width 155 height 18
paste input "UES PROFESSIONAL SOLUTIONS 44 LLC"
type input "UES PROFESSIONAL SOLUTIONS 44 LLC"
click at [125, 121] on input "text" at bounding box center [156, 119] width 154 height 17
paste input "2209 WISCONSIN ST"
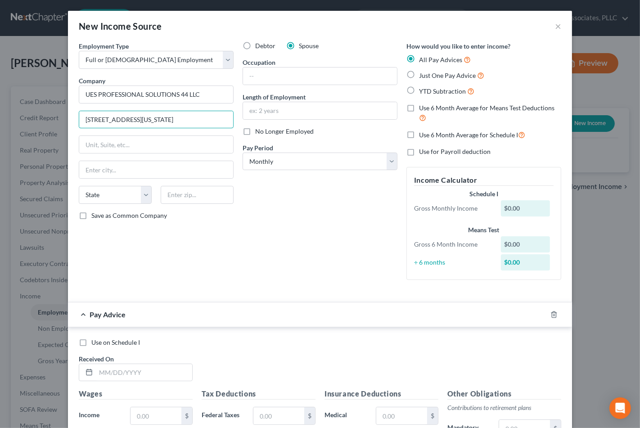
type input "2209 WISCONSIN ST"
click at [179, 204] on input "text" at bounding box center [197, 195] width 73 height 18
type input "75229"
type input "Dallas"
select select "45"
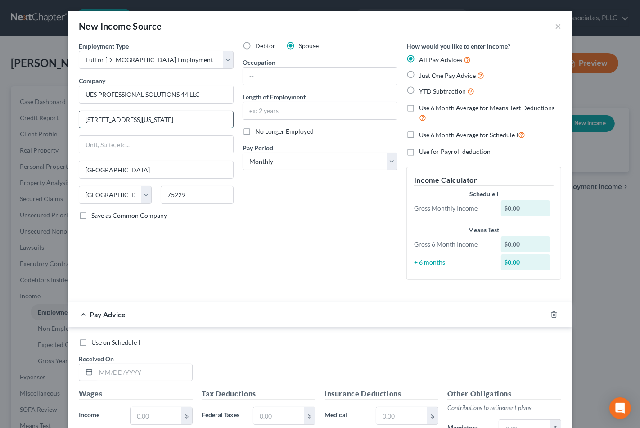
drag, startPoint x: 104, startPoint y: 120, endPoint x: 167, endPoint y: 118, distance: 63.5
click at [160, 119] on input "2209 WISCONSIN ST" at bounding box center [156, 119] width 154 height 17
type input "2209 Wisconsin St."
click at [287, 80] on input "text" at bounding box center [320, 76] width 154 height 17
click at [96, 374] on input "text" at bounding box center [144, 372] width 96 height 17
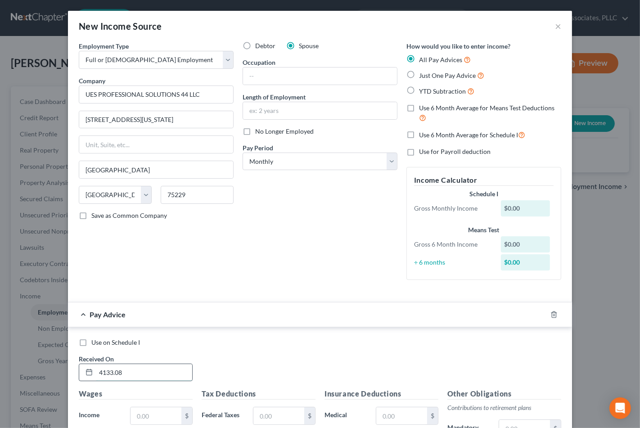
type input "4133.08"
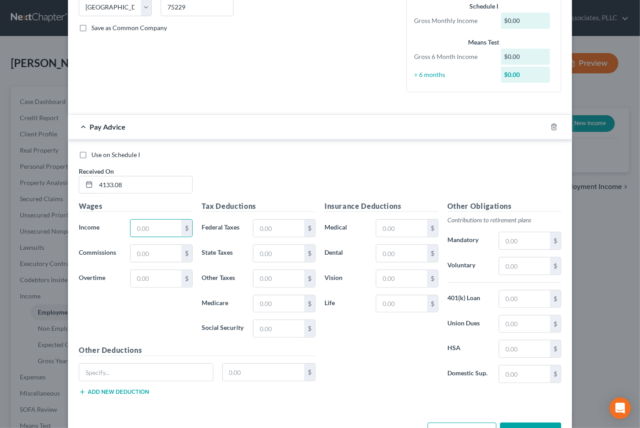
scroll to position [170, 0]
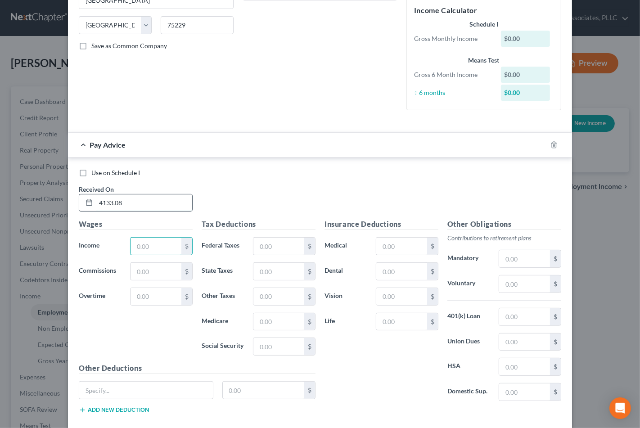
drag, startPoint x: 119, startPoint y: 203, endPoint x: 98, endPoint y: 205, distance: 20.8
click at [89, 205] on div "4133.08" at bounding box center [136, 203] width 114 height 18
type input "4133.08"
click at [120, 205] on input "text" at bounding box center [144, 203] width 96 height 17
type input "6/6/25"
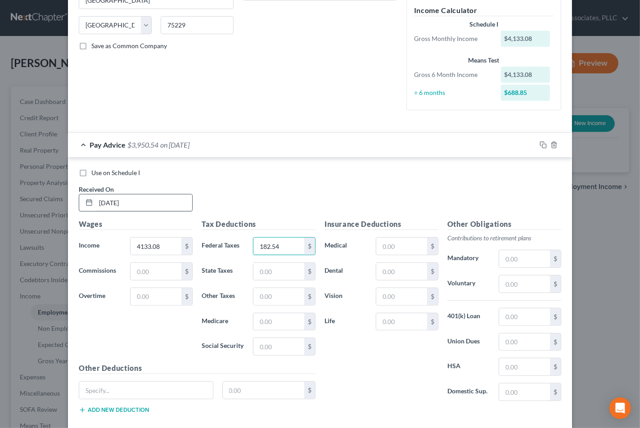
type input "182.54"
type input "56.22"
type input "240.38"
click at [511, 316] on input "text" at bounding box center [524, 316] width 51 height 17
click at [502, 284] on input "text" at bounding box center [524, 284] width 51 height 17
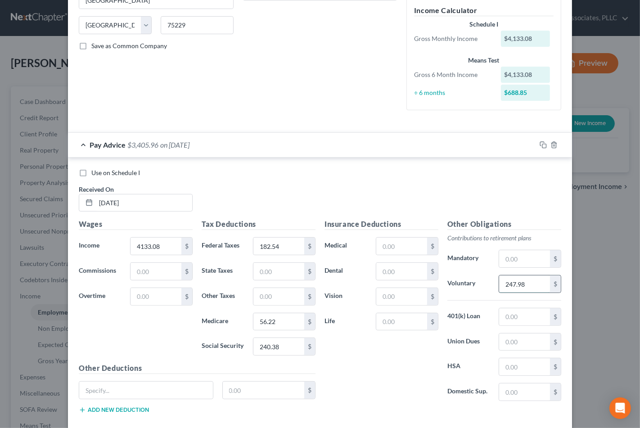
type input "247.98"
click at [514, 365] on input "text" at bounding box center [524, 366] width 51 height 17
type input "184.70"
click at [384, 272] on input "text" at bounding box center [401, 271] width 51 height 17
type input "71.28"
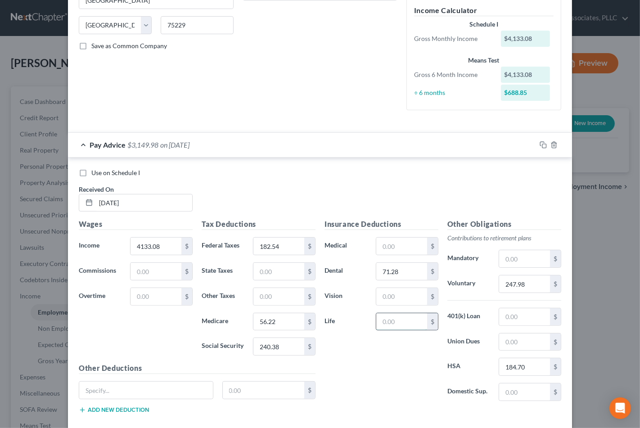
click at [406, 323] on input "text" at bounding box center [401, 321] width 51 height 17
type input "0"
type input "3.32"
click at [396, 248] on input "text" at bounding box center [401, 246] width 51 height 17
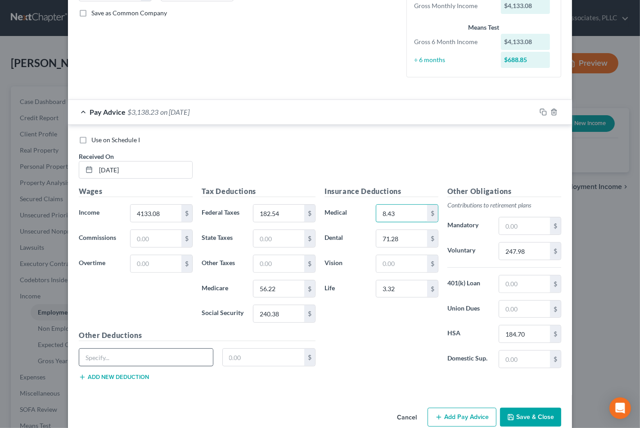
scroll to position [220, 0]
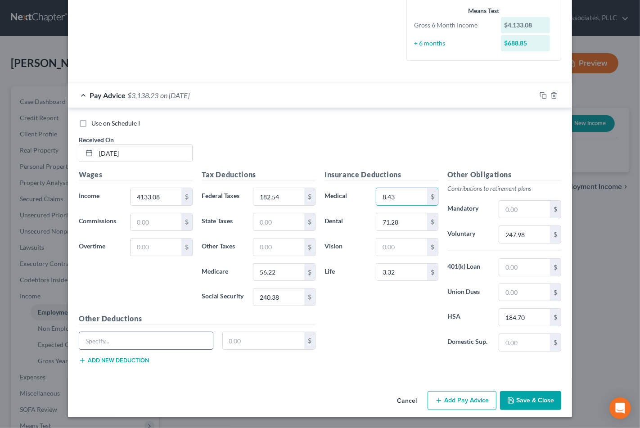
type input "8.43"
click at [123, 338] on input "text" at bounding box center [146, 340] width 134 height 17
type input "Long Term Buy Up"
type input "1"
type input "2.10"
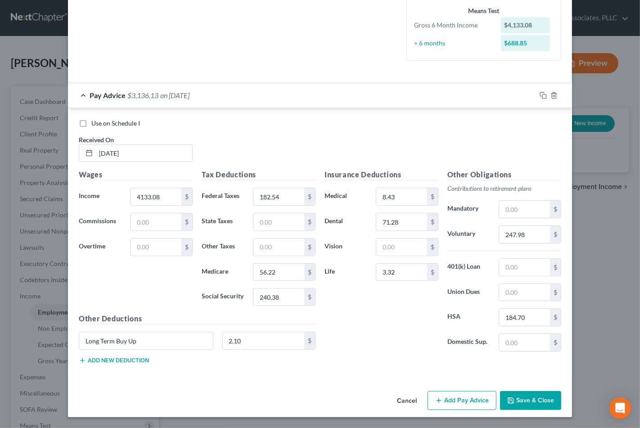
click at [113, 359] on button "Add new deduction" at bounding box center [114, 360] width 70 height 7
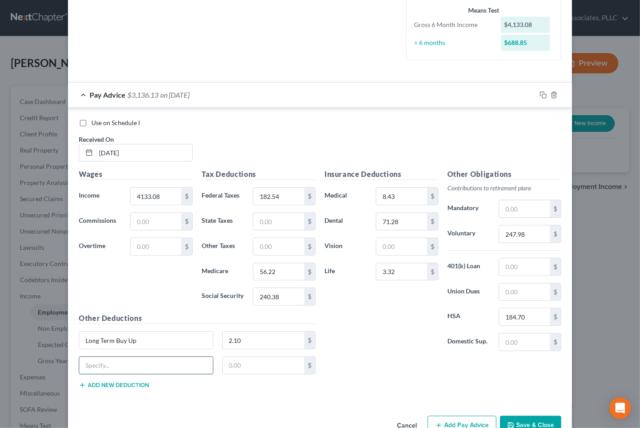
click at [104, 367] on input "text" at bounding box center [146, 365] width 134 height 17
type input "Short Term Buy UP"
click at [240, 371] on input "text" at bounding box center [264, 365] width 82 height 17
type input "3.18"
click at [131, 380] on div "Short Term Buy UP 3.18 $" at bounding box center [197, 369] width 246 height 25
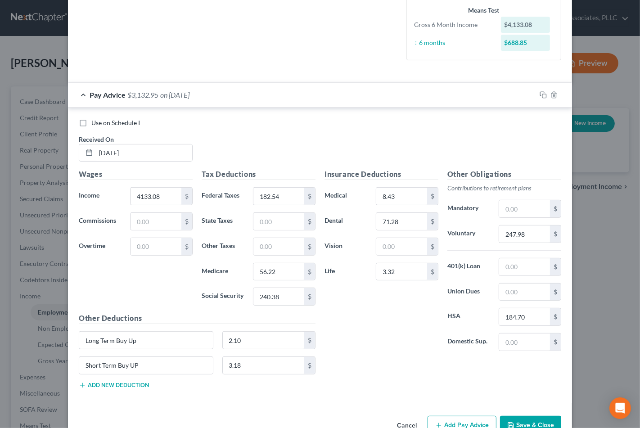
click at [127, 383] on button "Add new deduction" at bounding box center [114, 385] width 70 height 7
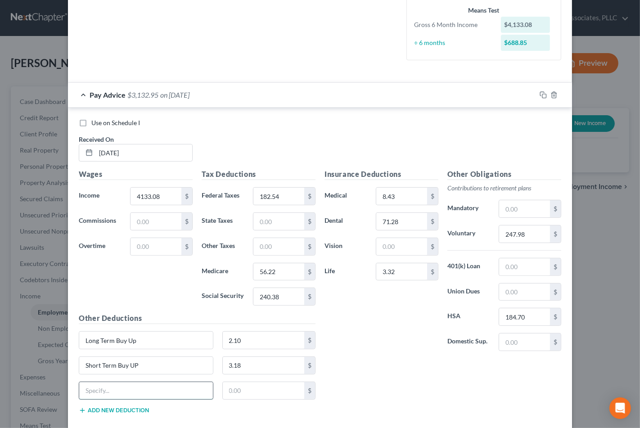
click at [115, 394] on input "text" at bounding box center [146, 390] width 134 height 17
type input "Voluntary AD&D"
type input "2.66"
click at [111, 406] on div "Voluntary AD&D 2.66 $" at bounding box center [197, 394] width 246 height 25
click at [109, 411] on button "Add new deduction" at bounding box center [114, 410] width 70 height 7
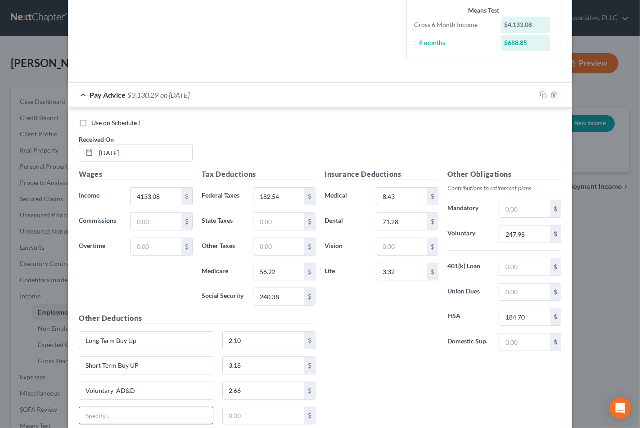
click at [101, 417] on input "text" at bounding box center [146, 416] width 134 height 17
type input "Voluntary AD&D Spouse"
type input "1.33"
click at [543, 96] on rect "button" at bounding box center [545, 96] width 4 height 4
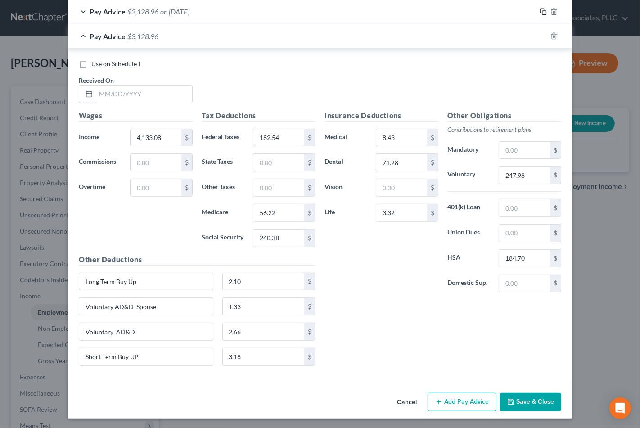
scroll to position [305, 0]
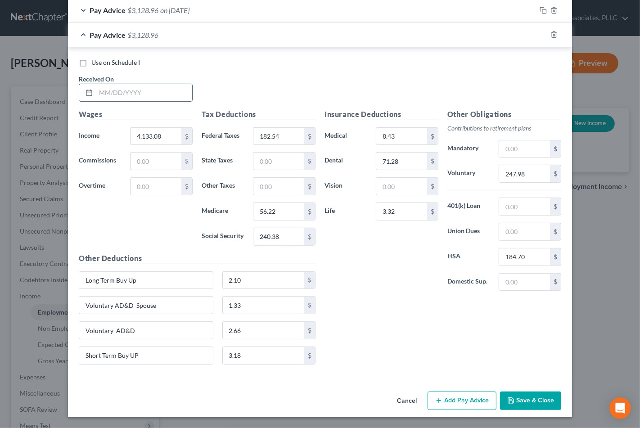
click at [127, 92] on input "text" at bounding box center [144, 92] width 96 height 17
type input "5/23/25"
click at [132, 134] on input "4,133.08" at bounding box center [156, 136] width 51 height 17
type input "4,435.96"
click at [285, 132] on input "182.54" at bounding box center [279, 136] width 51 height 17
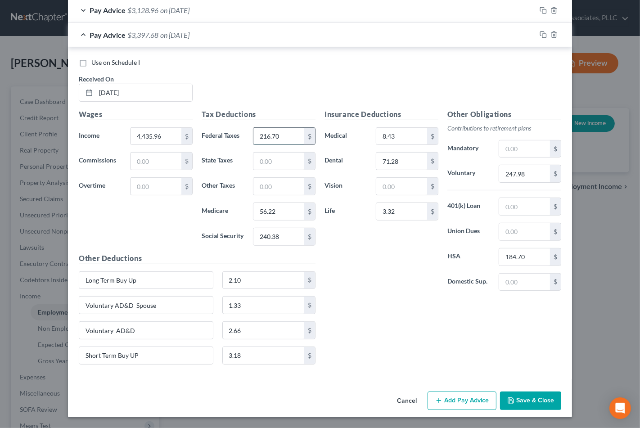
type input "216.70"
type input "60.61"
type input "259.16"
click at [518, 176] on input "247.98" at bounding box center [524, 173] width 51 height 17
type input "266.16"
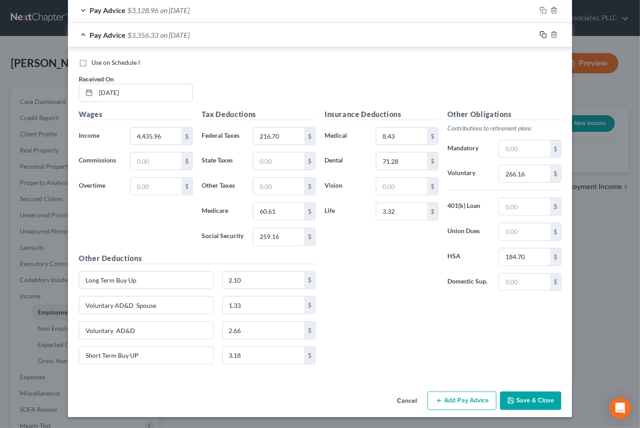
click at [543, 34] on rect "button" at bounding box center [545, 36] width 4 height 4
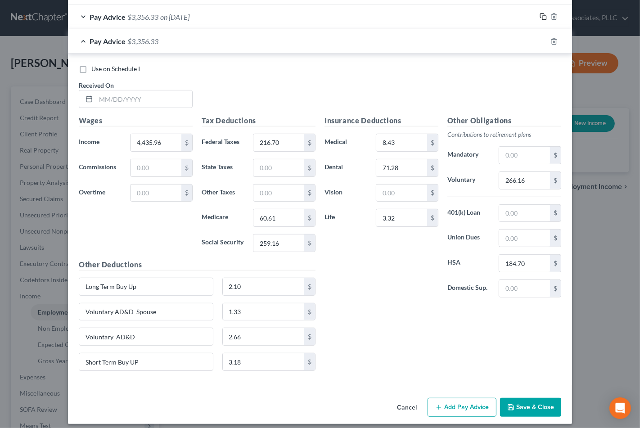
scroll to position [330, 0]
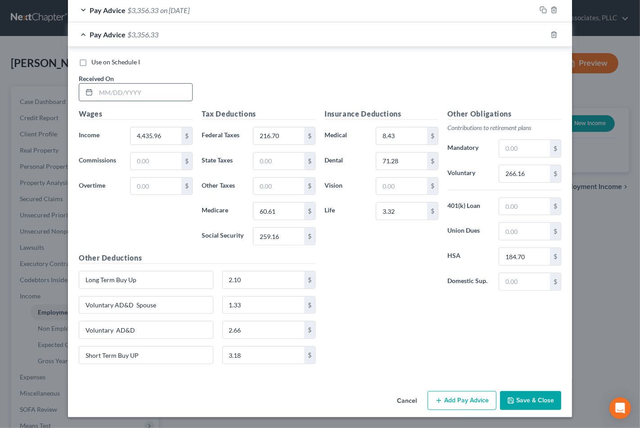
click at [141, 89] on input "text" at bounding box center [144, 92] width 96 height 17
type input "5/23/25"
click at [551, 32] on icon "button" at bounding box center [554, 34] width 7 height 7
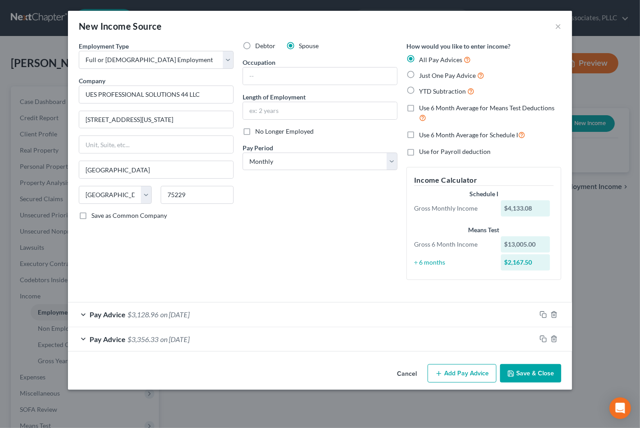
scroll to position [0, 0]
click at [458, 371] on button "Add Pay Advice" at bounding box center [462, 373] width 69 height 19
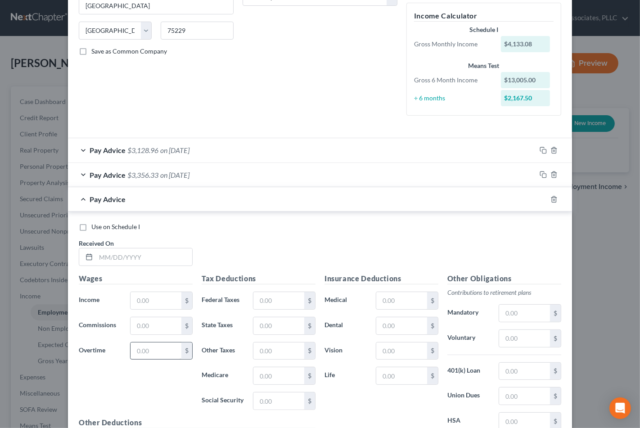
scroll to position [200, 0]
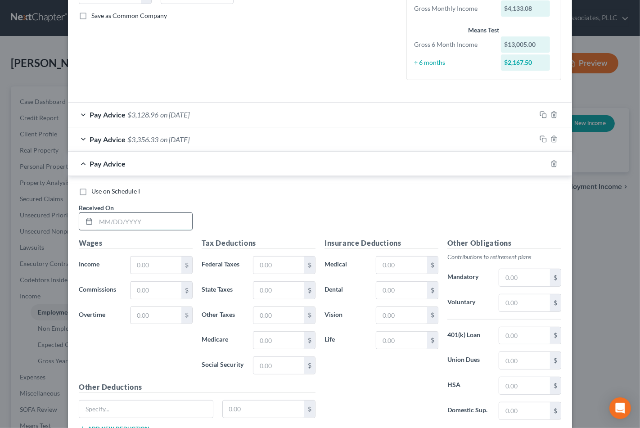
click at [148, 228] on input "text" at bounding box center [144, 221] width 96 height 17
type input "5/23/25"
type input "149.76"
type input "32.95"
type input "0"
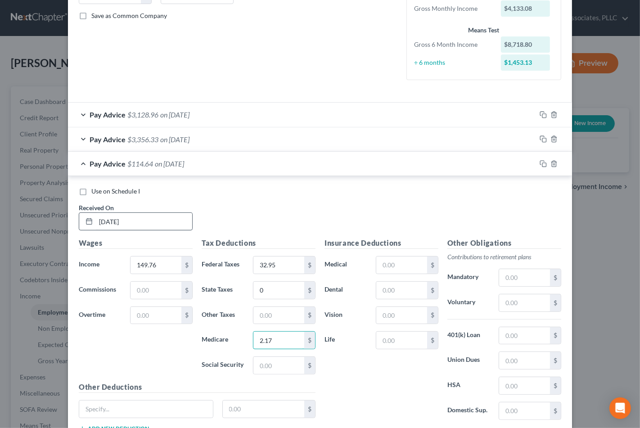
type input "2.17"
type input "9.28"
drag, startPoint x: 539, startPoint y: 162, endPoint x: 453, endPoint y: 174, distance: 86.4
click at [540, 163] on icon "button" at bounding box center [543, 163] width 7 height 7
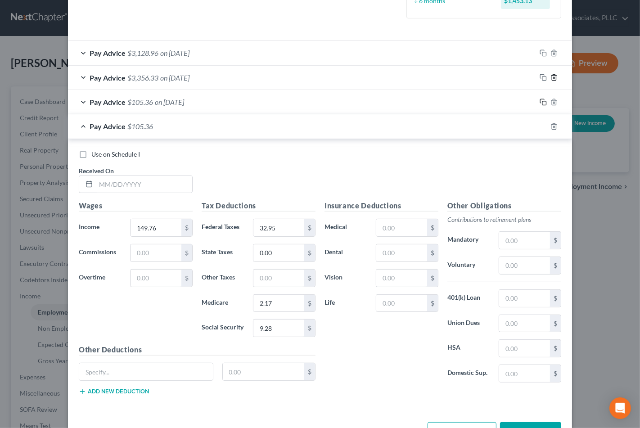
scroll to position [244, 0]
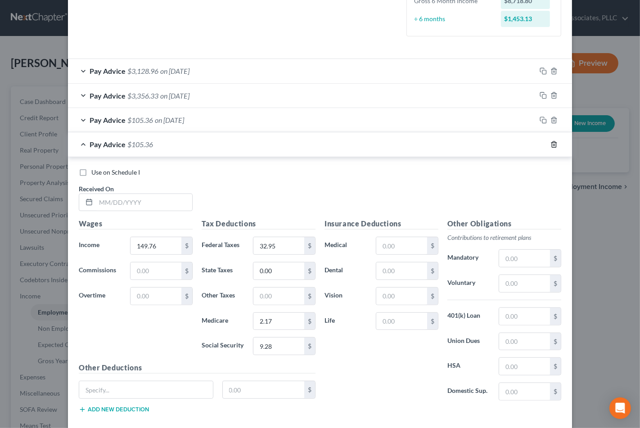
click at [551, 145] on icon "button" at bounding box center [554, 144] width 7 height 7
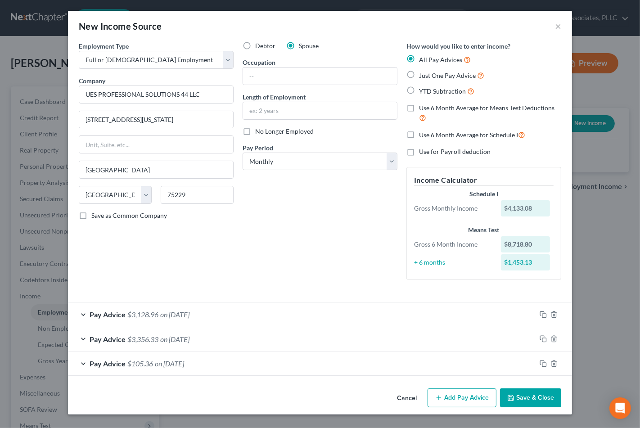
scroll to position [0, 0]
click at [544, 364] on icon "button" at bounding box center [543, 363] width 7 height 7
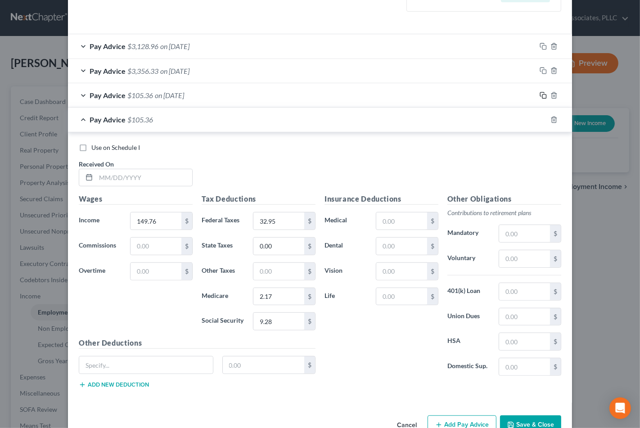
scroll to position [294, 0]
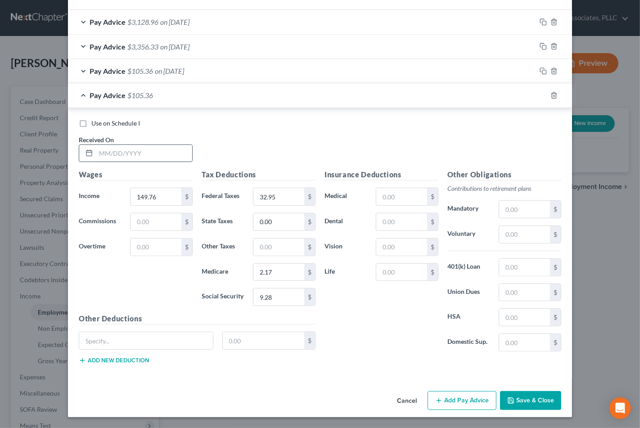
click at [135, 157] on input "text" at bounding box center [144, 153] width 96 height 17
type input "5/13/25"
type input "250.00"
type input "51.70"
type input "3.62"
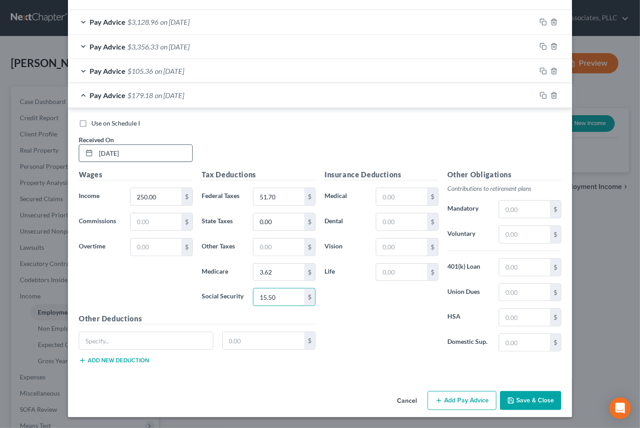
type input "15.50"
click at [525, 231] on input "text" at bounding box center [524, 234] width 51 height 17
type input "15.00"
click at [548, 403] on button "Save & Close" at bounding box center [530, 400] width 61 height 19
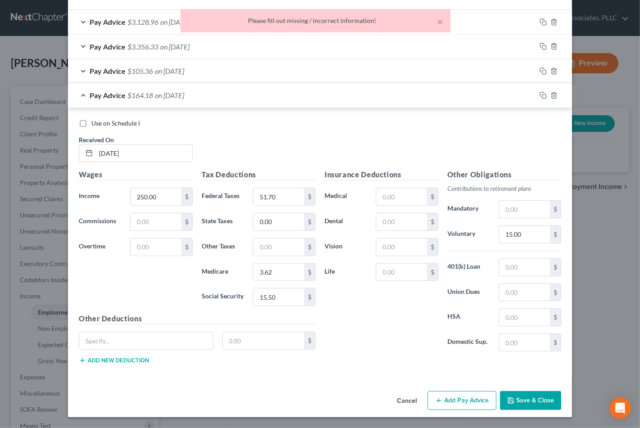
click at [517, 391] on button "Save & Close" at bounding box center [530, 400] width 61 height 19
click at [515, 237] on input "15.00" at bounding box center [524, 234] width 51 height 17
click at [371, 332] on div "Insurance Deductions Medical $ Dental $ Vision $ Life $" at bounding box center [381, 264] width 123 height 190
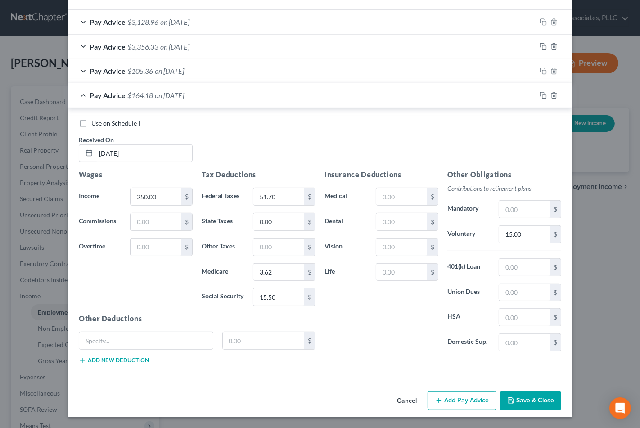
scroll to position [0, 0]
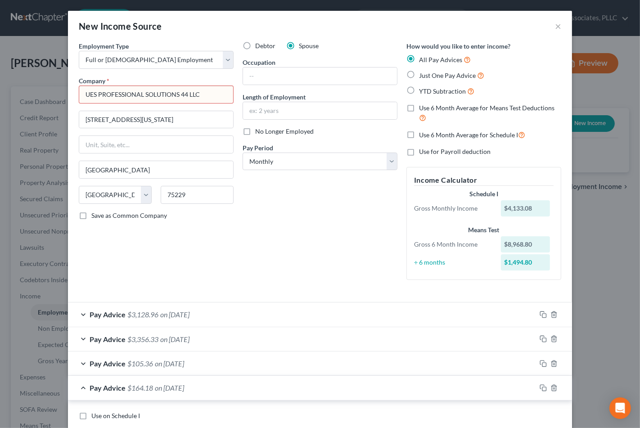
click at [218, 97] on input "UES PROFESSIONAL SOLUTIONS 44 LLC" at bounding box center [156, 95] width 155 height 18
drag, startPoint x: 365, startPoint y: 354, endPoint x: 406, endPoint y: 358, distance: 41.2
click at [365, 354] on div "Pay Advice $105.36 on 05/23/2025" at bounding box center [302, 364] width 468 height 24
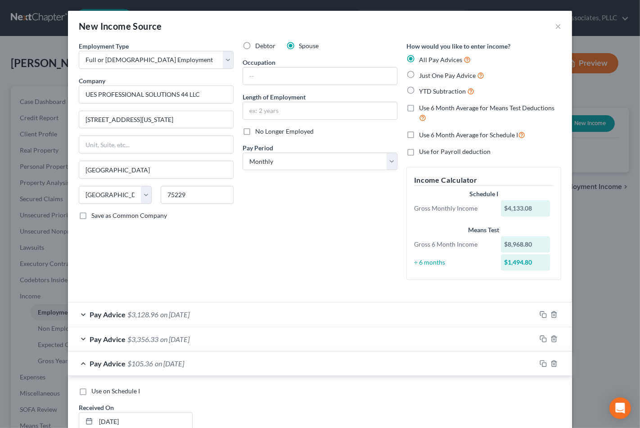
type input "UES PROFESSIONAL SOLUTIONS 44 LLC"
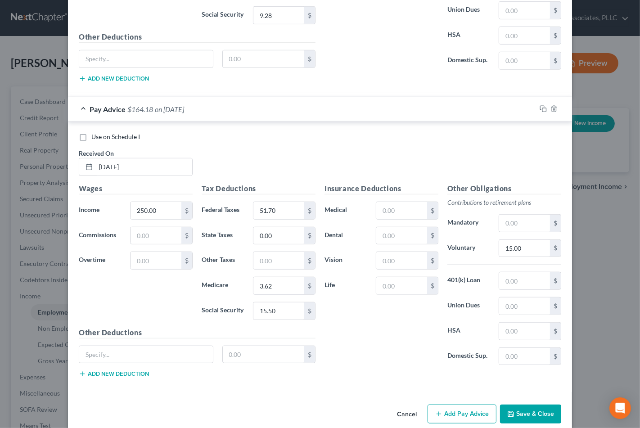
click at [521, 415] on button "Save & Close" at bounding box center [530, 414] width 61 height 19
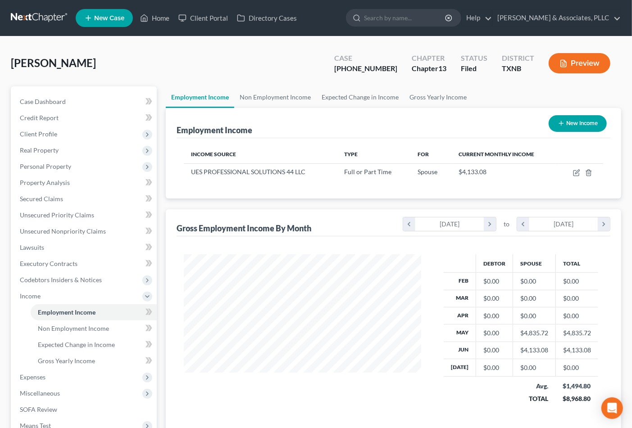
scroll to position [161, 255]
